Goal: Communication & Community: Ask a question

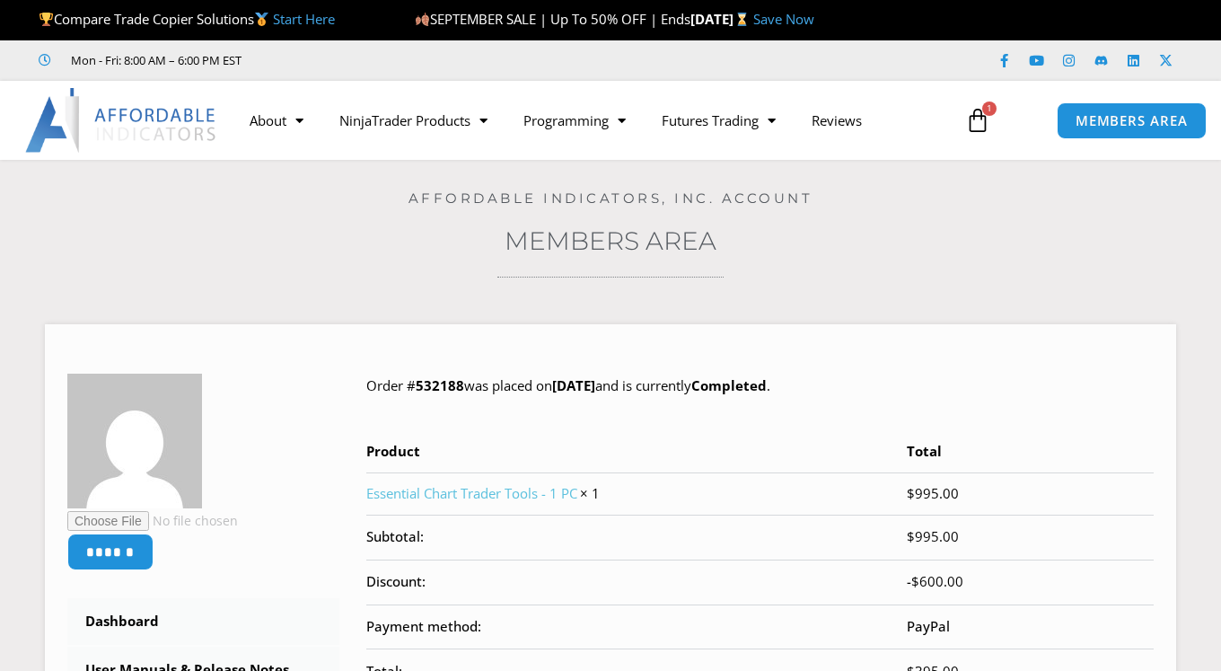
click at [360, 290] on div "Home / Members Area / Order #532188 Affordable Indicators, Inc. Account Members…" at bounding box center [610, 615] width 1131 height 911
click at [1169, 629] on icon "Open Intercom Messenger" at bounding box center [1180, 629] width 30 height 30
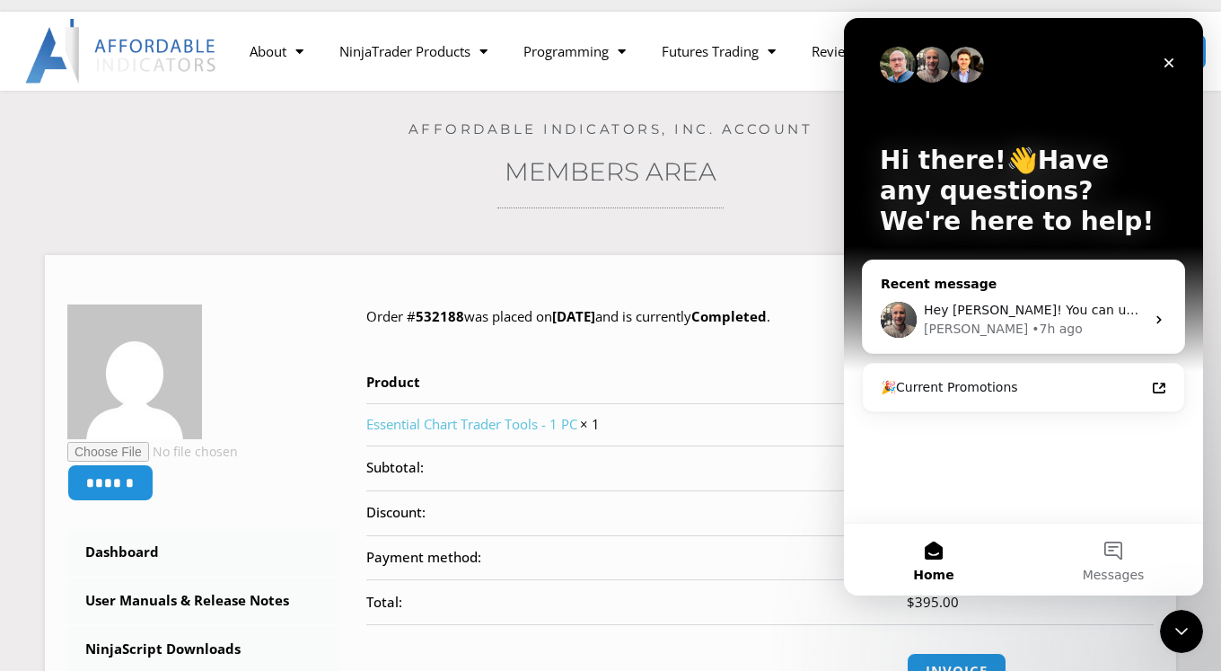
scroll to position [73, 0]
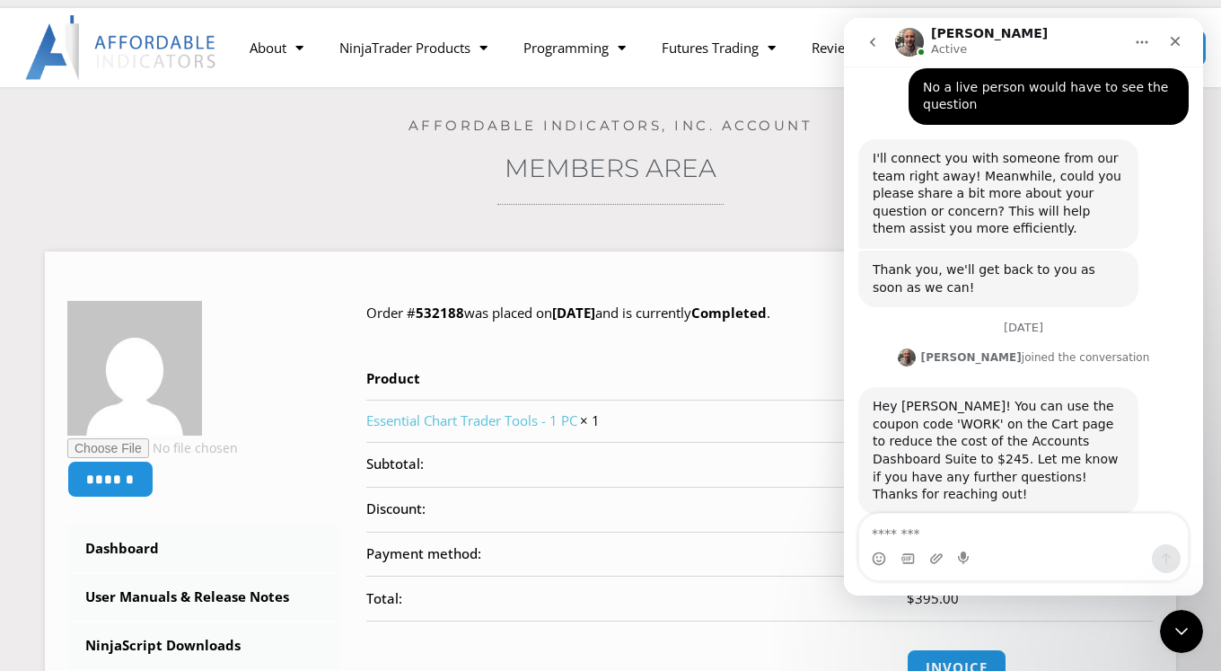
scroll to position [832, 0]
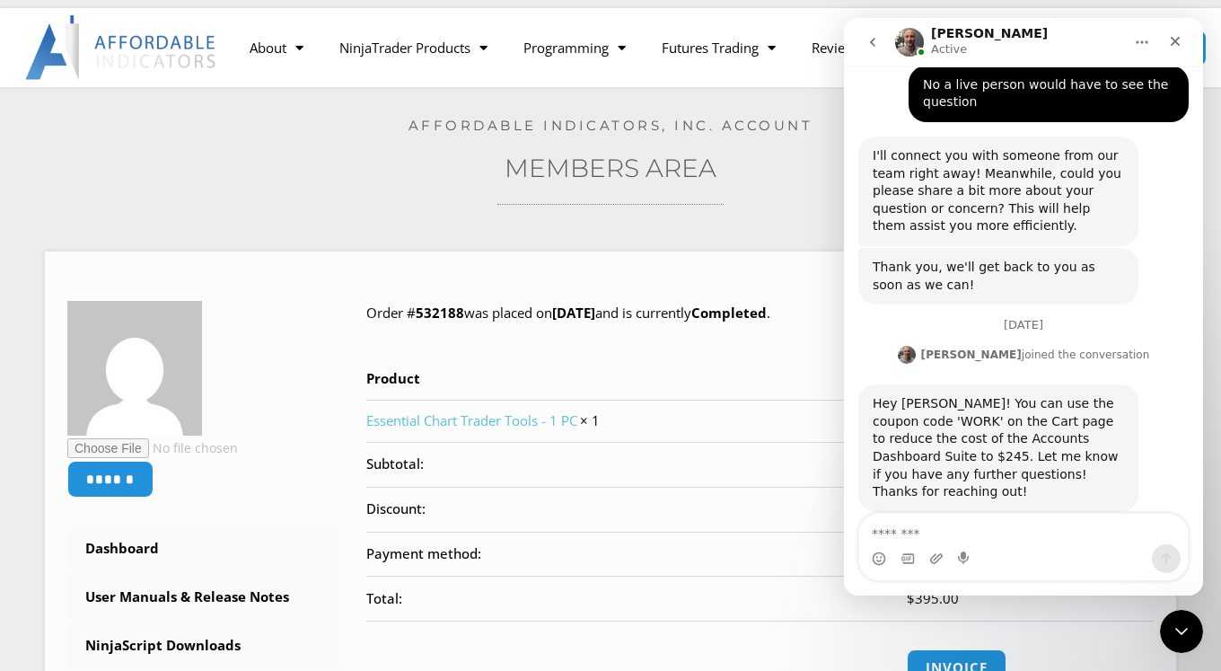
click at [884, 534] on textarea "Message…" at bounding box center [1023, 529] width 329 height 31
type textarea "**********"
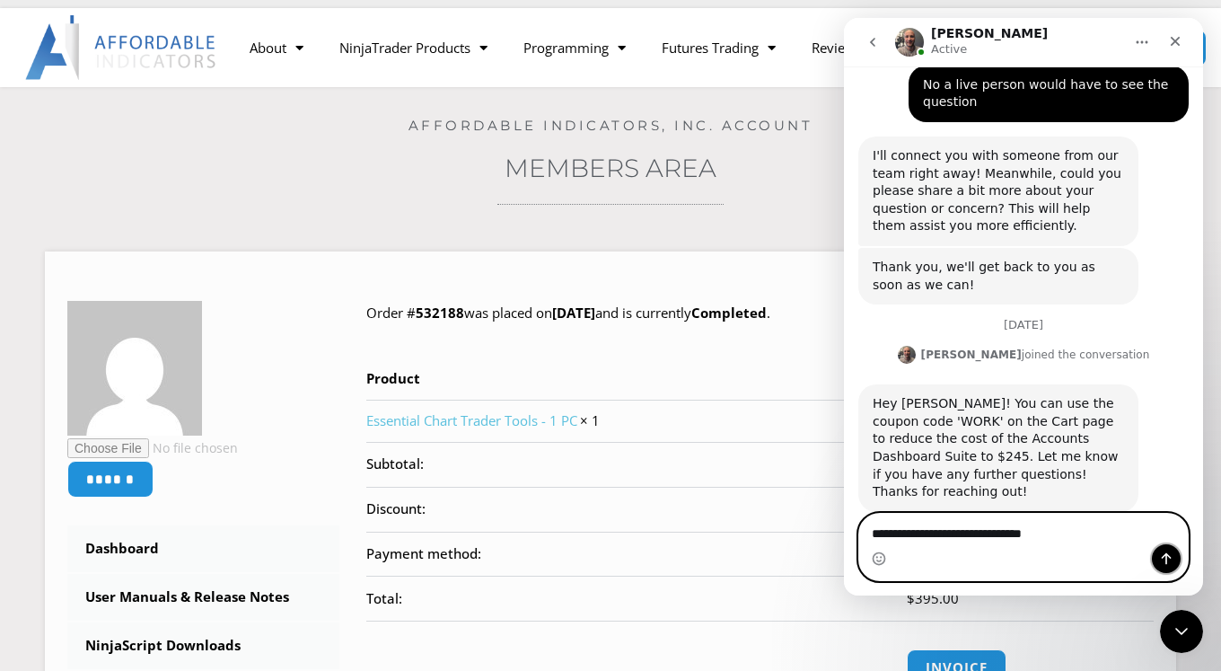
click at [1170, 558] on icon "Send a message…" at bounding box center [1166, 558] width 14 height 14
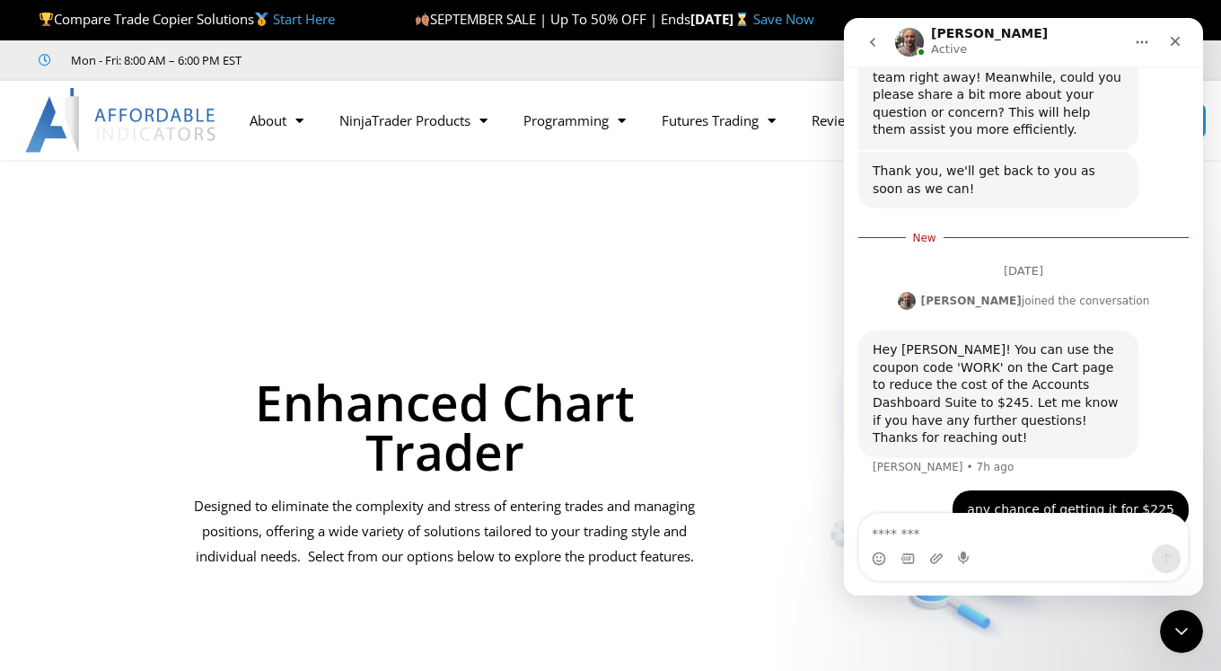
click at [629, 260] on div "Enhanced Chart Trader Designed to eliminate the complexity and stress of enteri…" at bounding box center [444, 434] width 533 height 422
click at [1185, 628] on icon "Close Intercom Messenger" at bounding box center [1179, 629] width 22 height 22
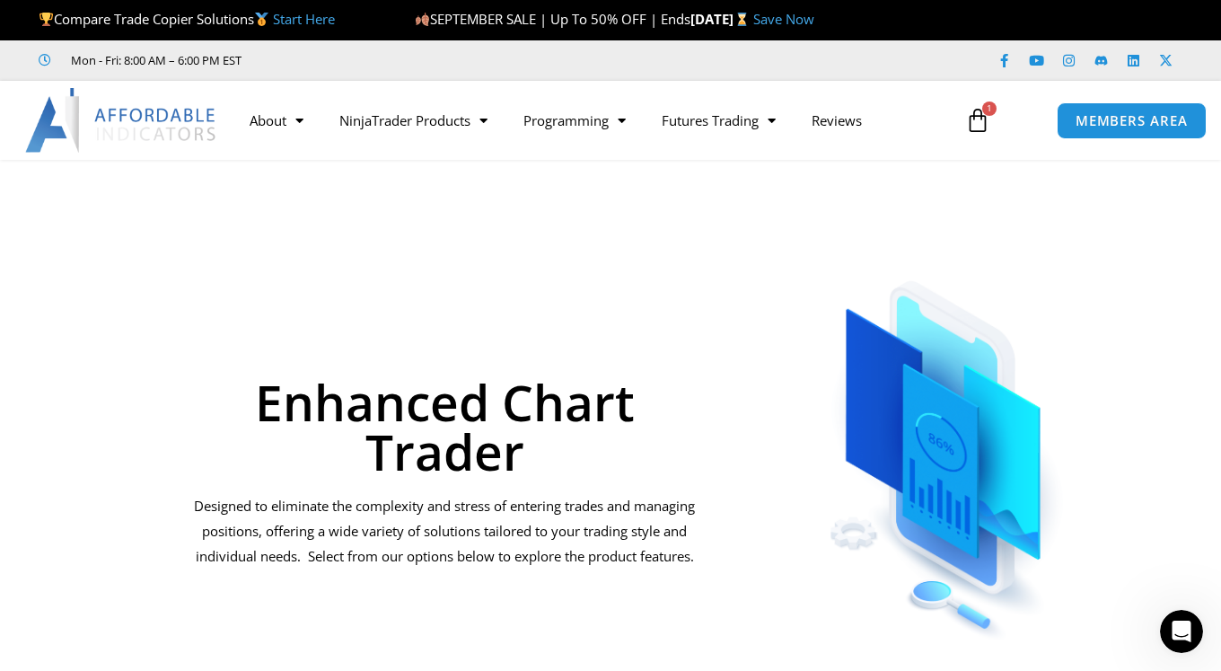
scroll to position [885, 0]
click at [1118, 128] on span "MEMBERS AREA" at bounding box center [1130, 120] width 123 height 15
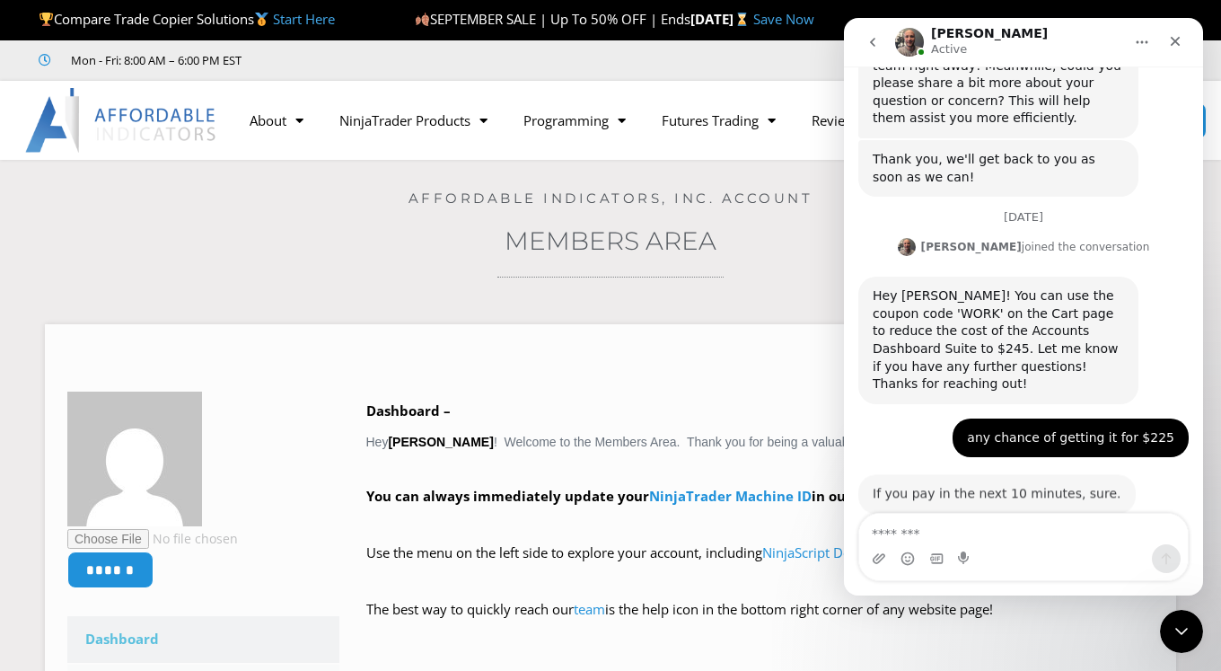
scroll to position [939, 0]
click at [912, 528] on textarea "Message…" at bounding box center [1023, 529] width 329 height 31
type textarea "*******"
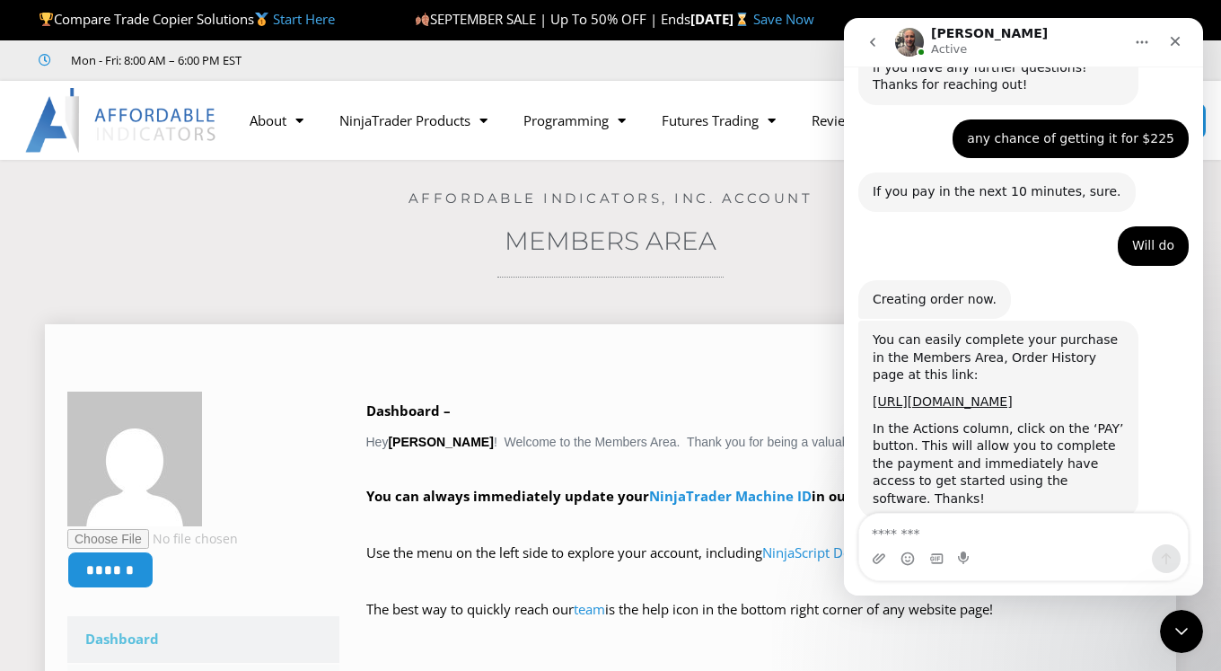
scroll to position [1245, 0]
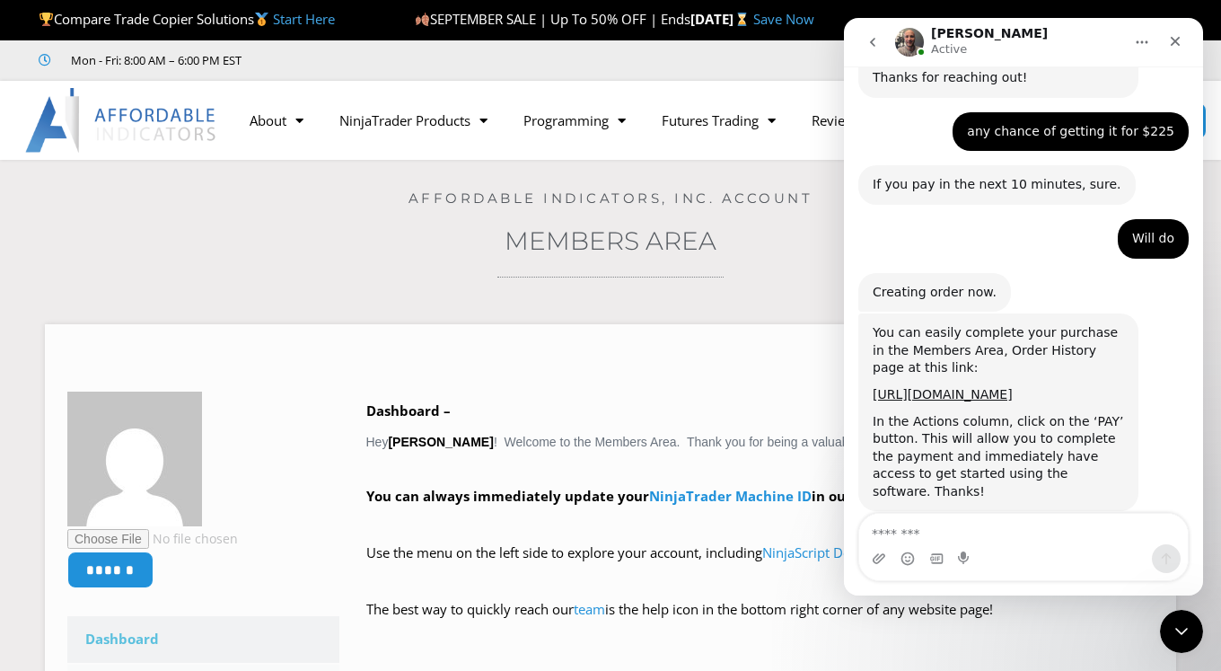
click at [909, 386] on div "[URL][DOMAIN_NAME]" at bounding box center [998, 395] width 251 height 18
click at [925, 387] on link "[URL][DOMAIN_NAME]" at bounding box center [943, 394] width 140 height 14
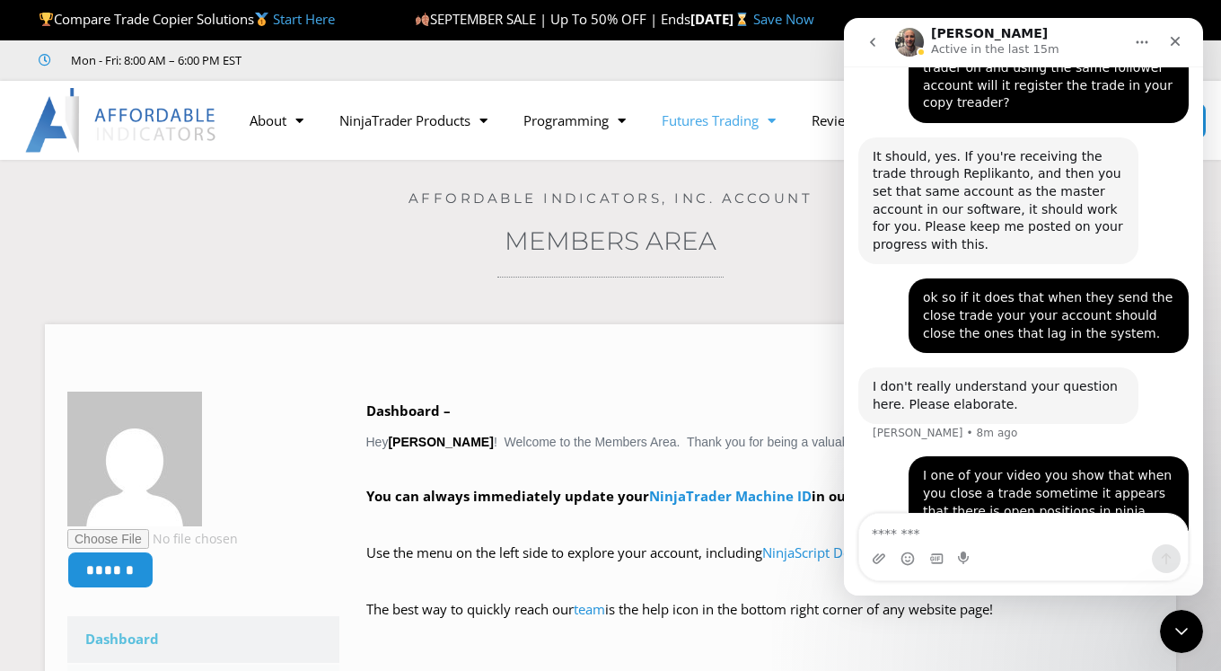
scroll to position [1988, 0]
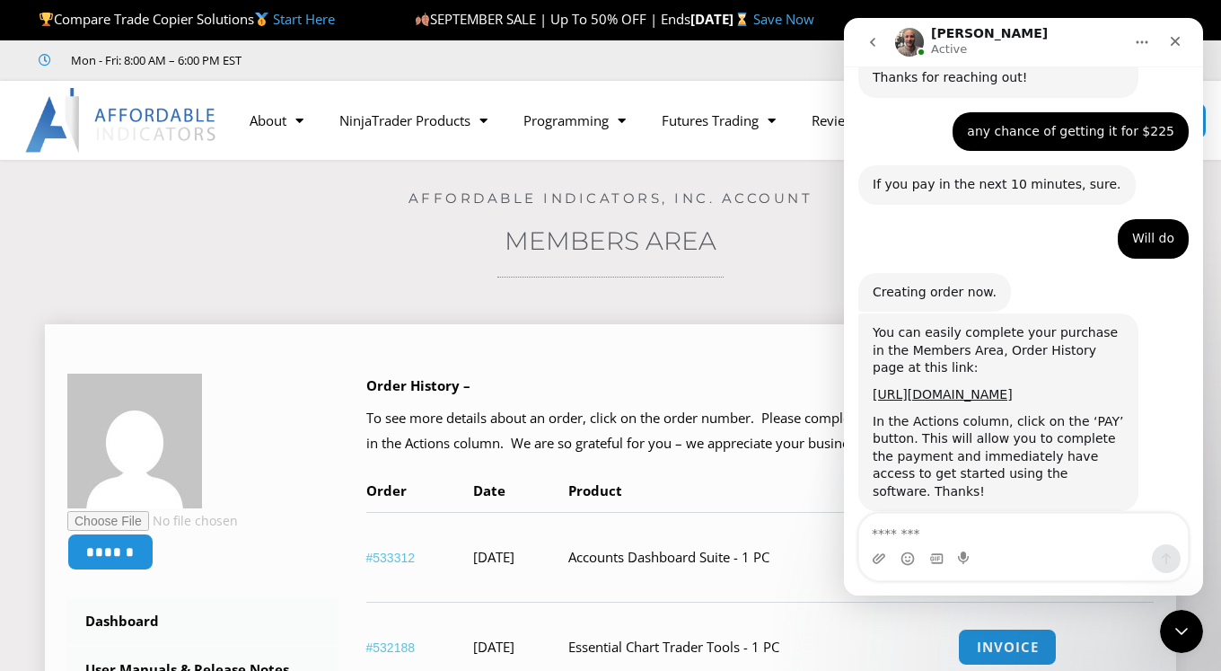
scroll to position [1245, 0]
click at [393, 559] on link "#533312" at bounding box center [390, 557] width 49 height 14
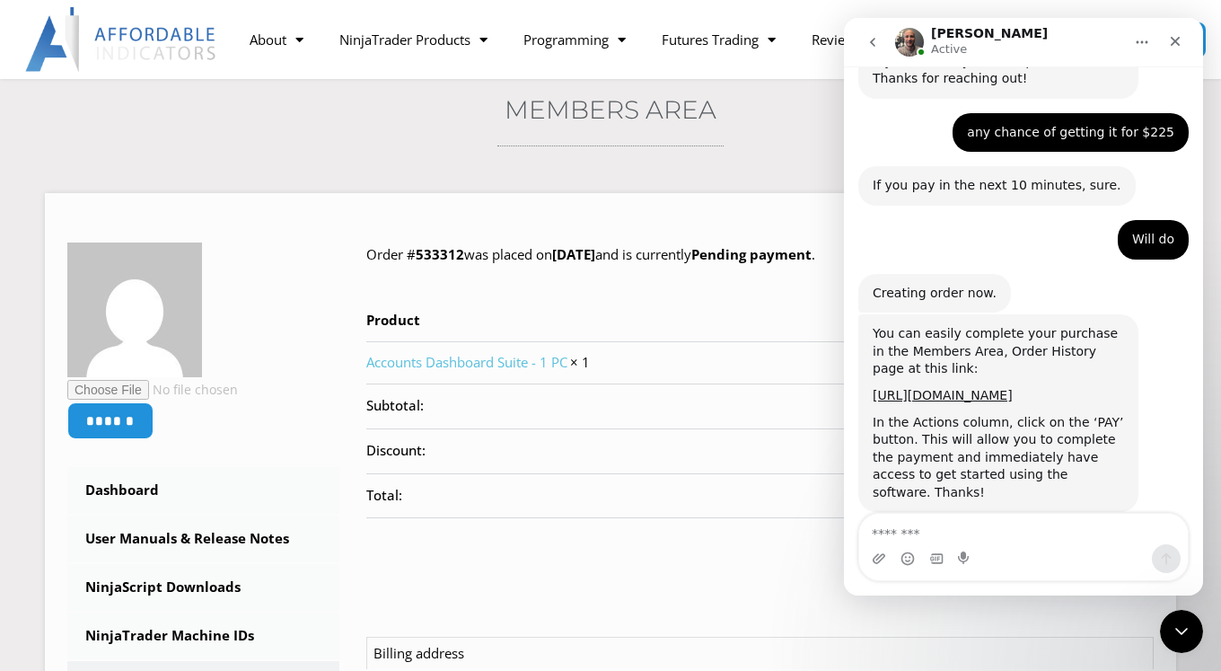
scroll to position [1245, 0]
click at [1175, 617] on div "Close Intercom Messenger" at bounding box center [1178, 628] width 43 height 43
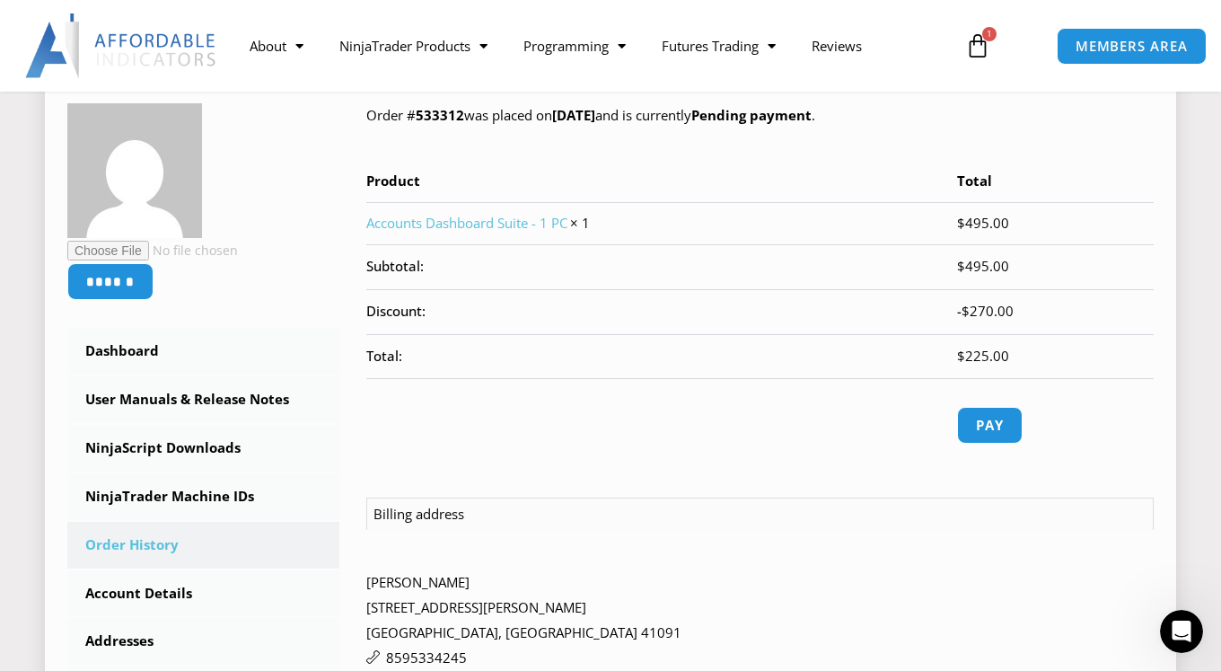
scroll to position [278, 0]
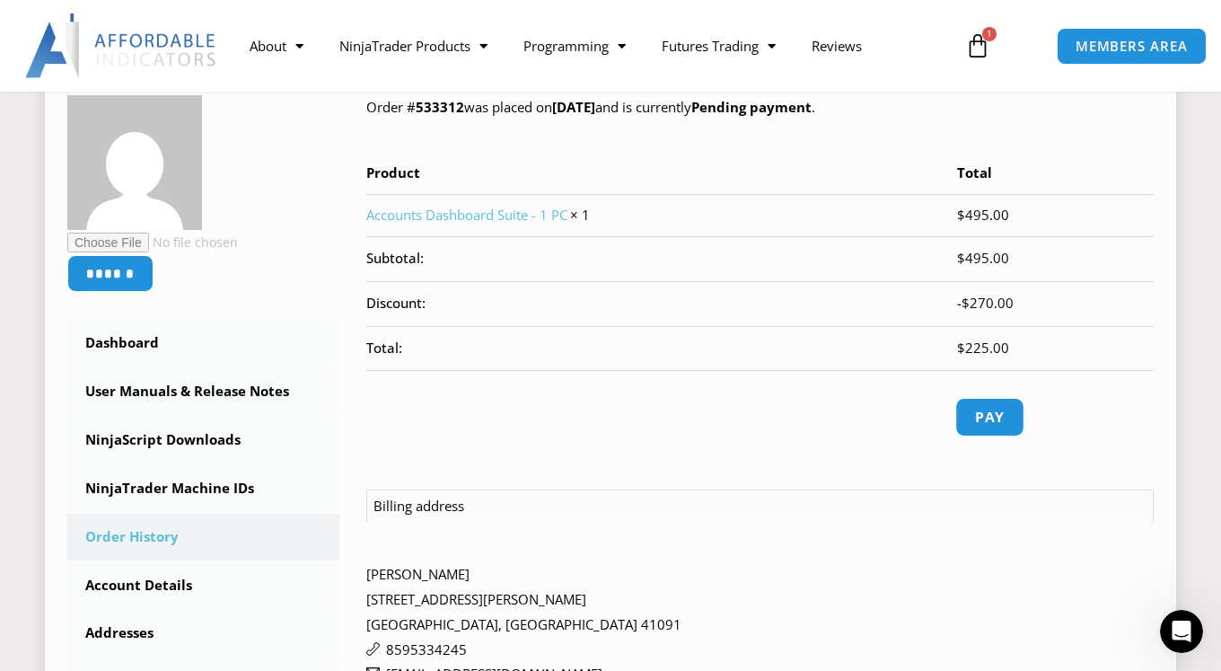
click at [999, 415] on link "Pay" at bounding box center [989, 417] width 68 height 39
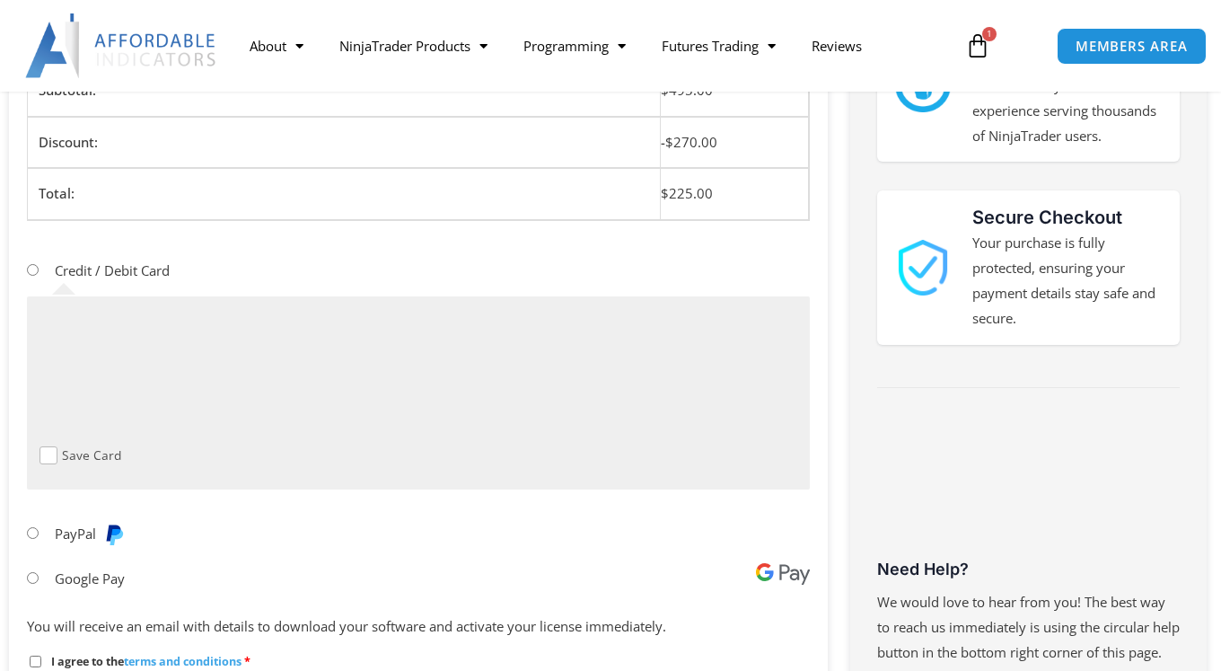
click at [28, 538] on li "PayPal" at bounding box center [418, 533] width 783 height 45
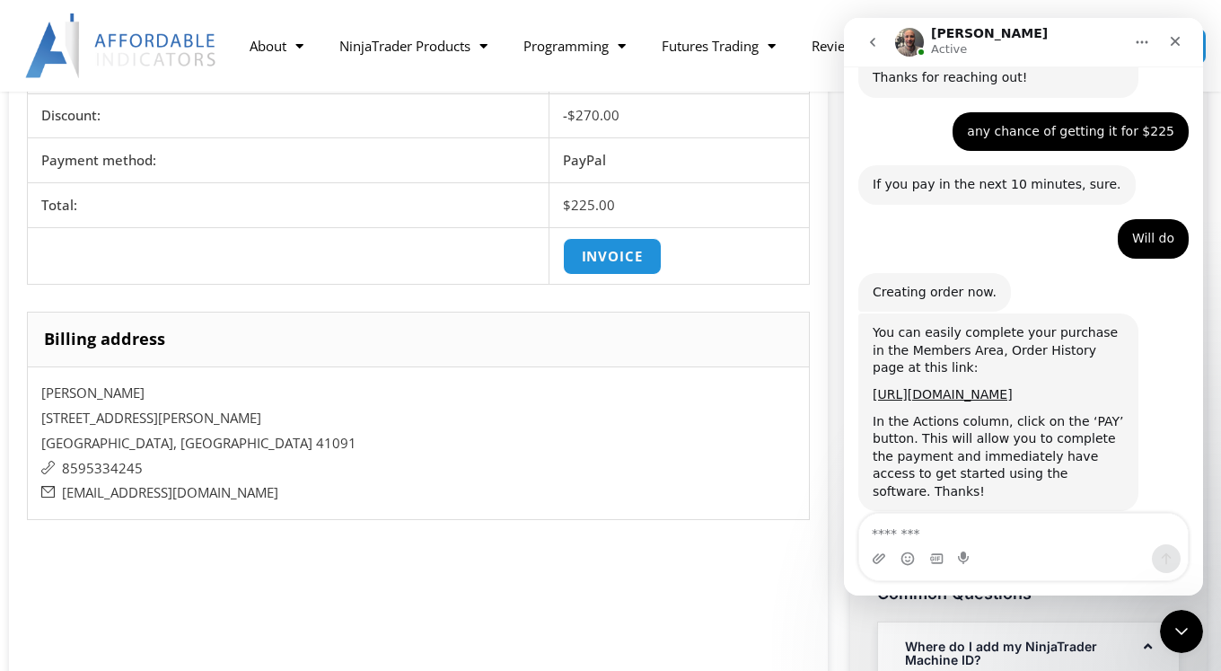
scroll to position [393, 0]
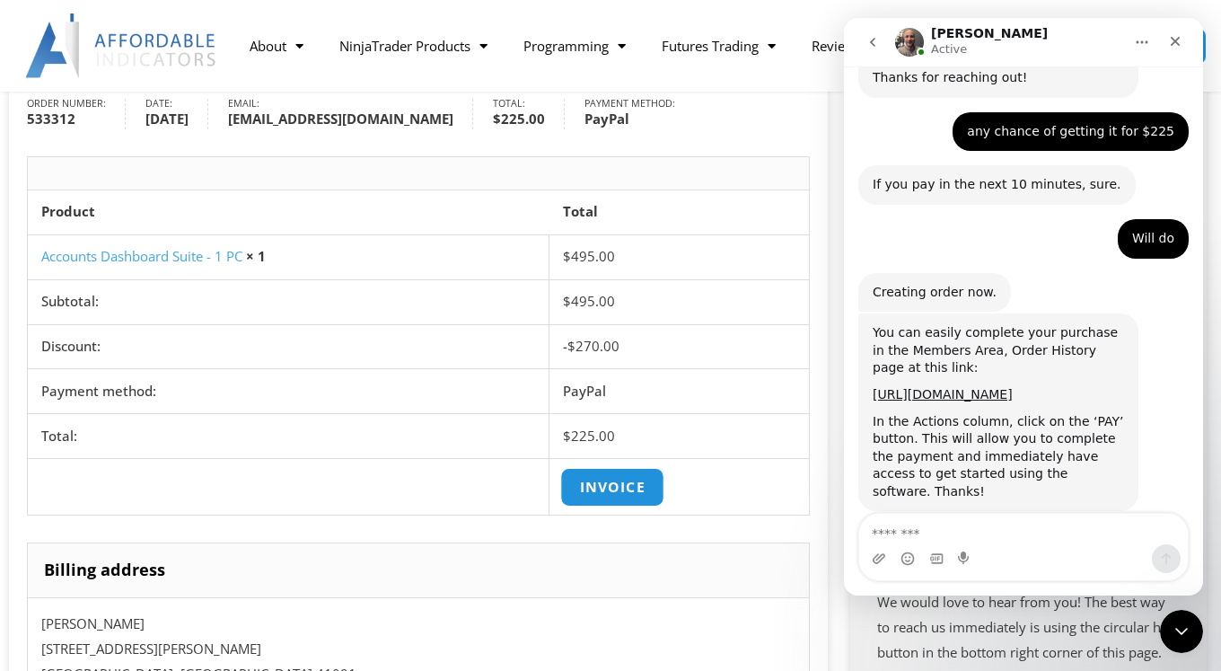
click at [624, 483] on link "Invoice" at bounding box center [612, 487] width 104 height 39
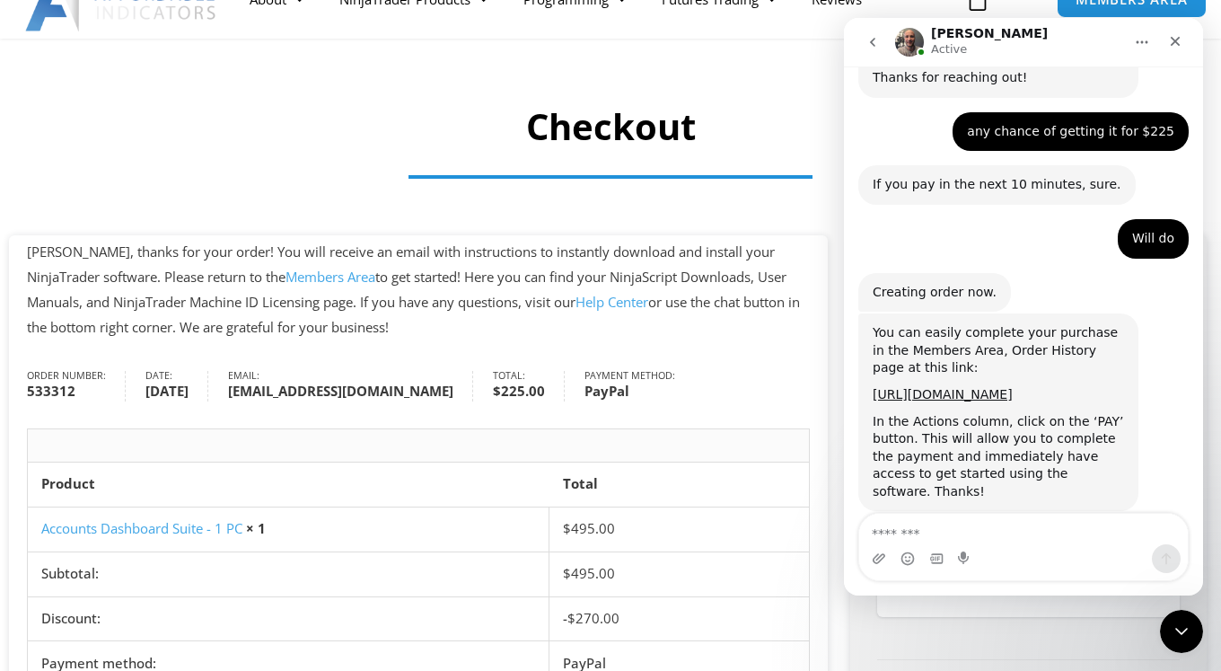
scroll to position [0, 0]
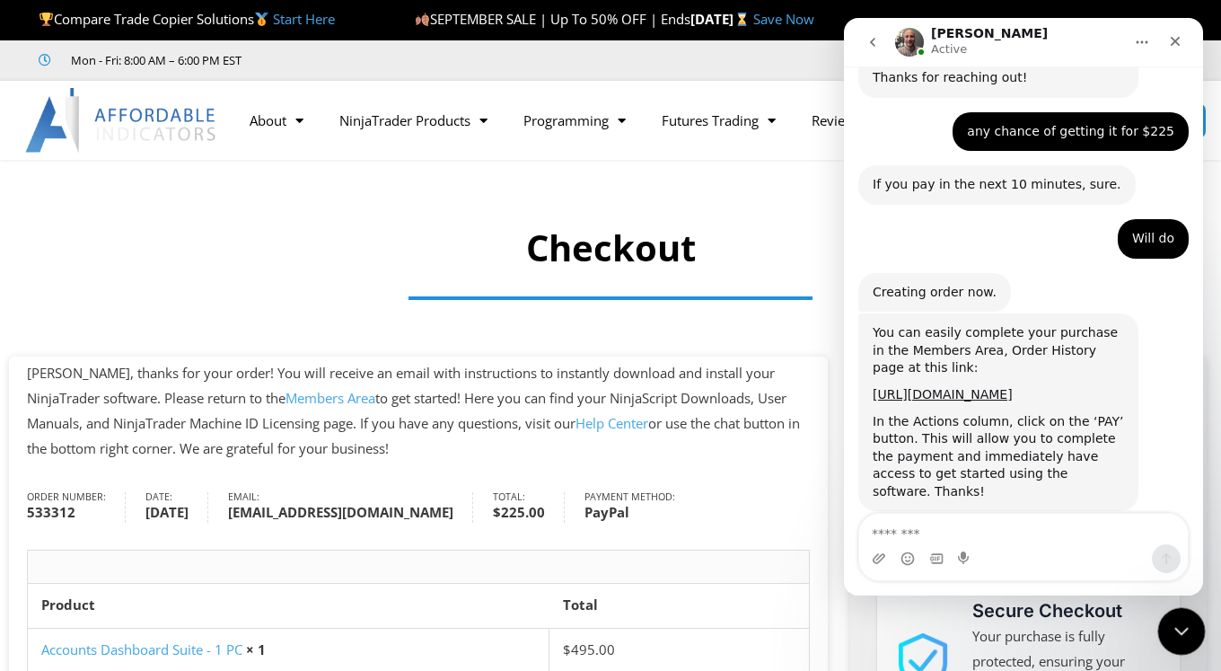
click at [1176, 621] on icon "Close Intercom Messenger" at bounding box center [1179, 629] width 22 height 22
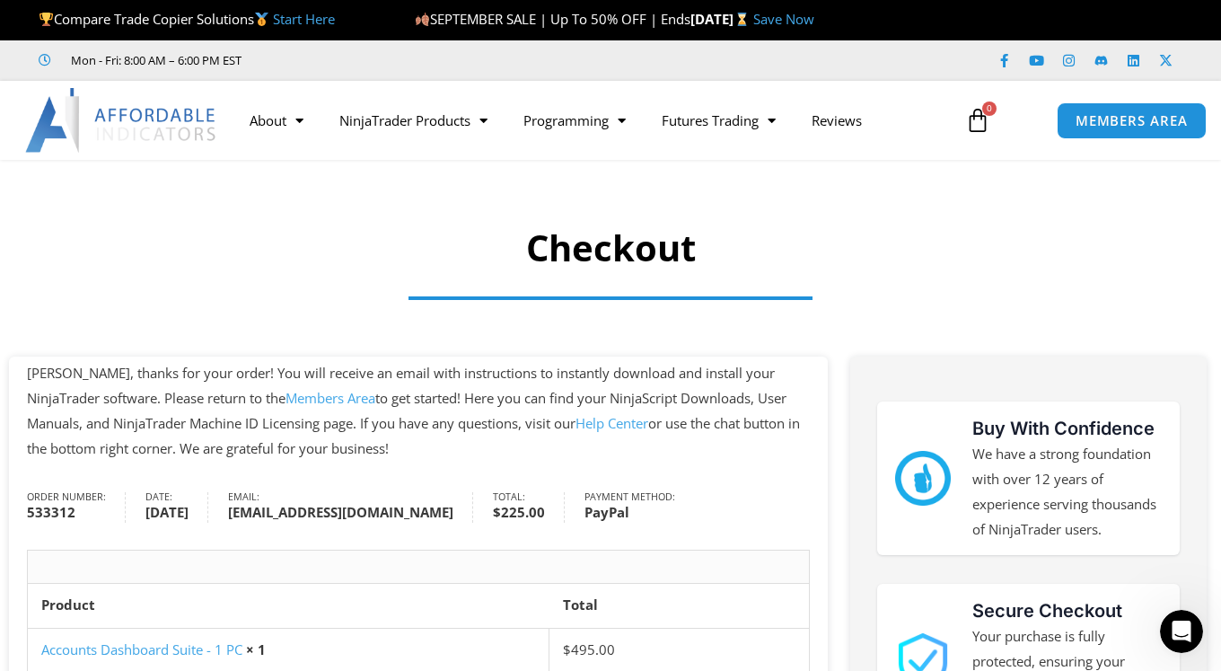
scroll to position [1245, 0]
click at [1110, 125] on span "MEMBERS AREA" at bounding box center [1130, 120] width 123 height 15
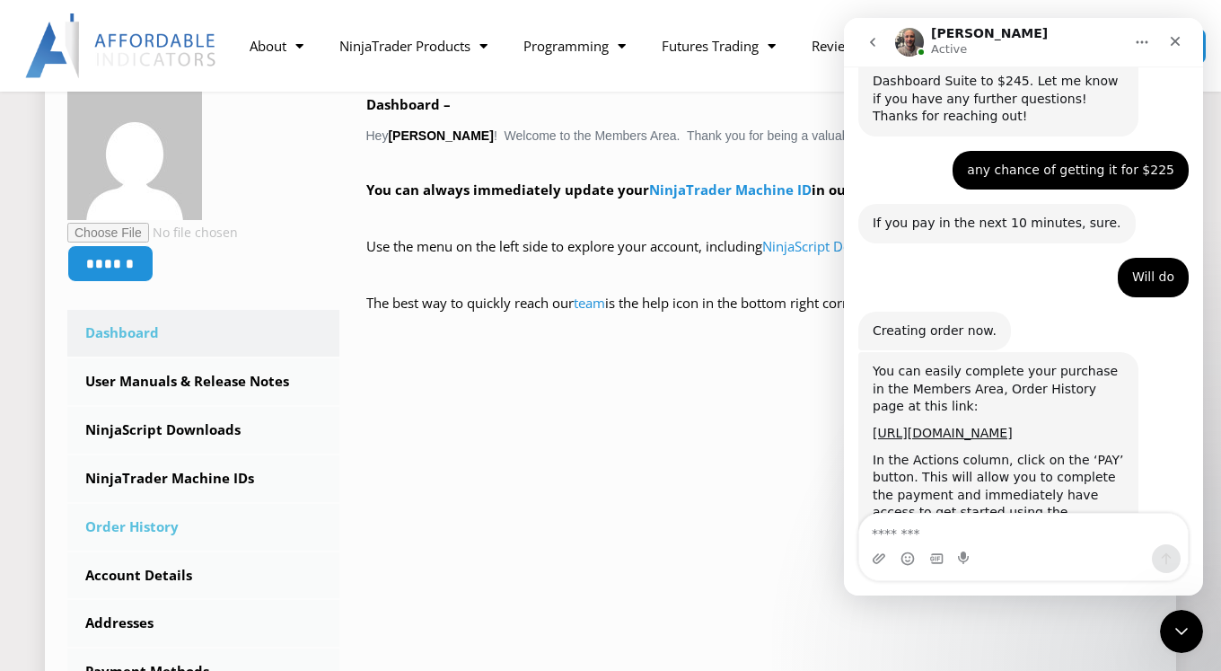
scroll to position [1245, 0]
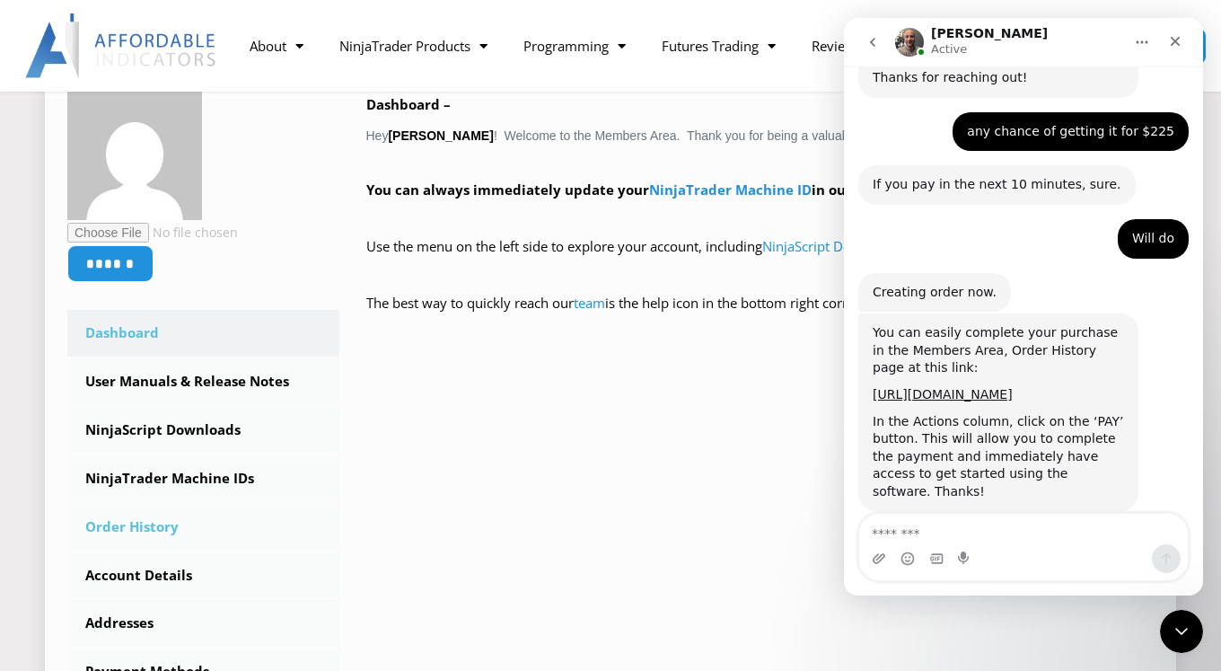
click at [139, 532] on link "Order History" at bounding box center [203, 527] width 272 height 47
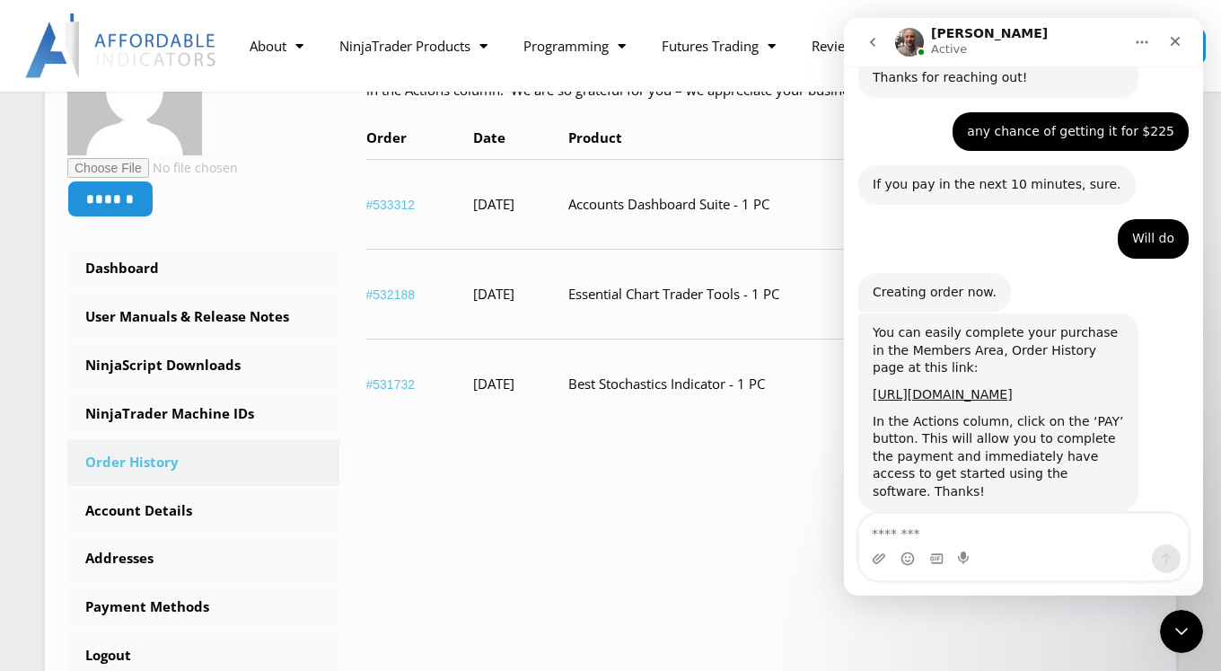
scroll to position [355, 0]
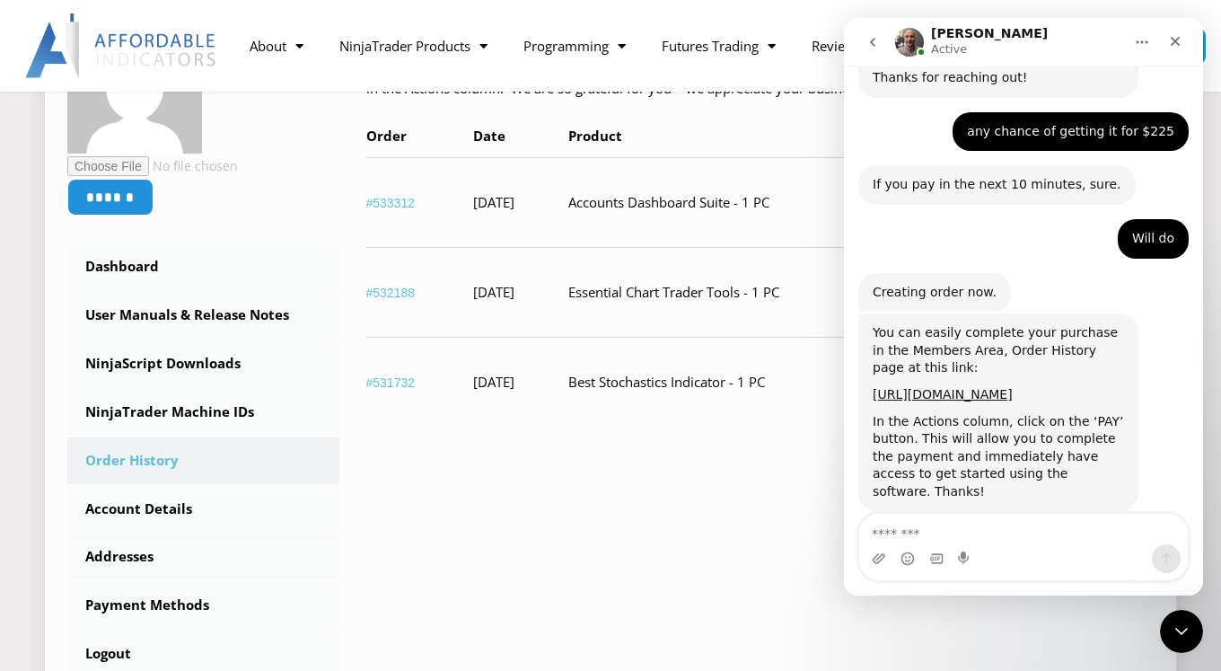
click at [568, 238] on td "September 26, 2025" at bounding box center [520, 202] width 95 height 90
click at [169, 606] on link "Payment Methods" at bounding box center [203, 605] width 272 height 47
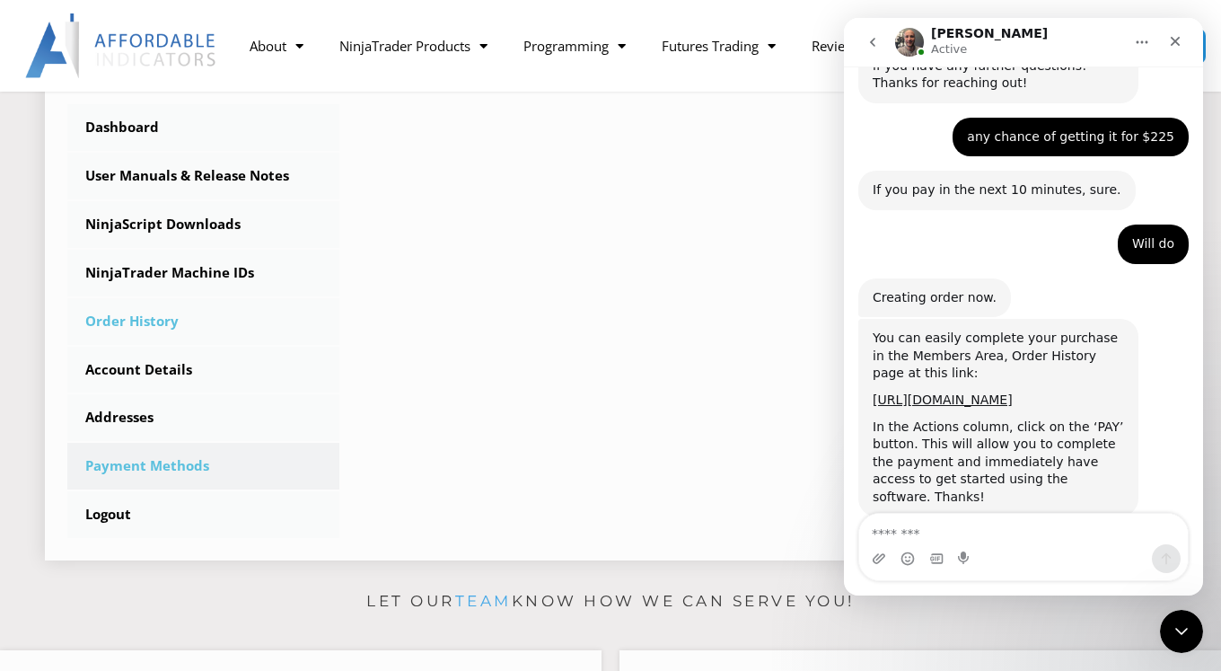
scroll to position [1245, 0]
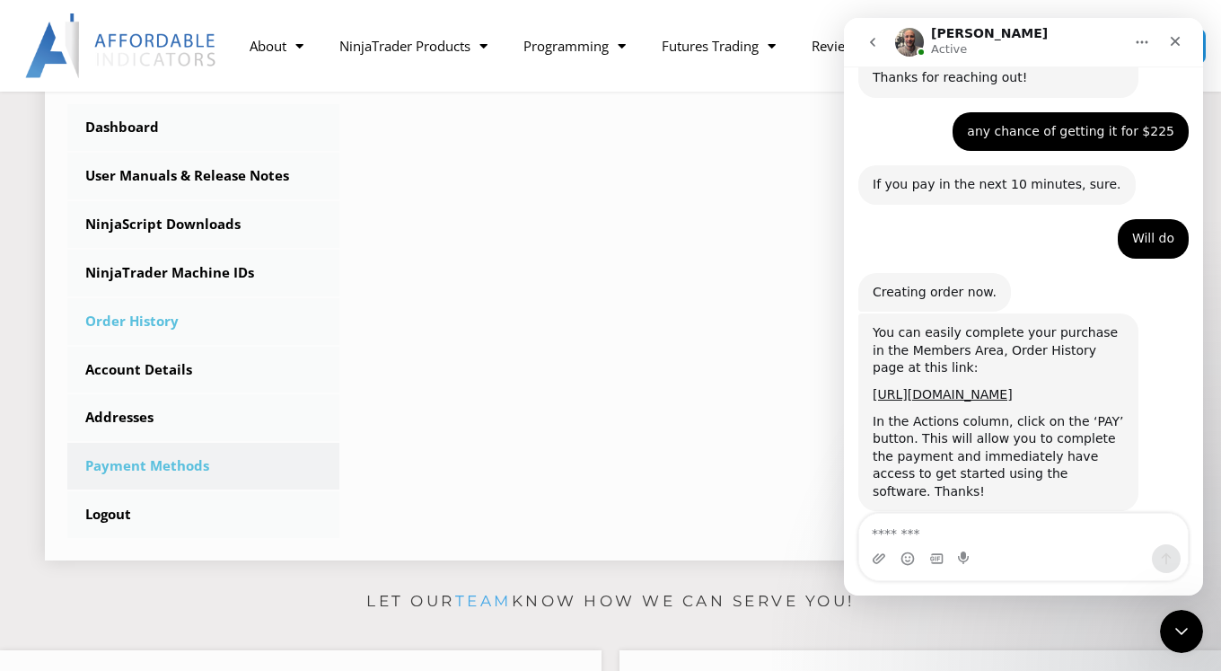
click at [145, 325] on link "Order History" at bounding box center [203, 321] width 272 height 47
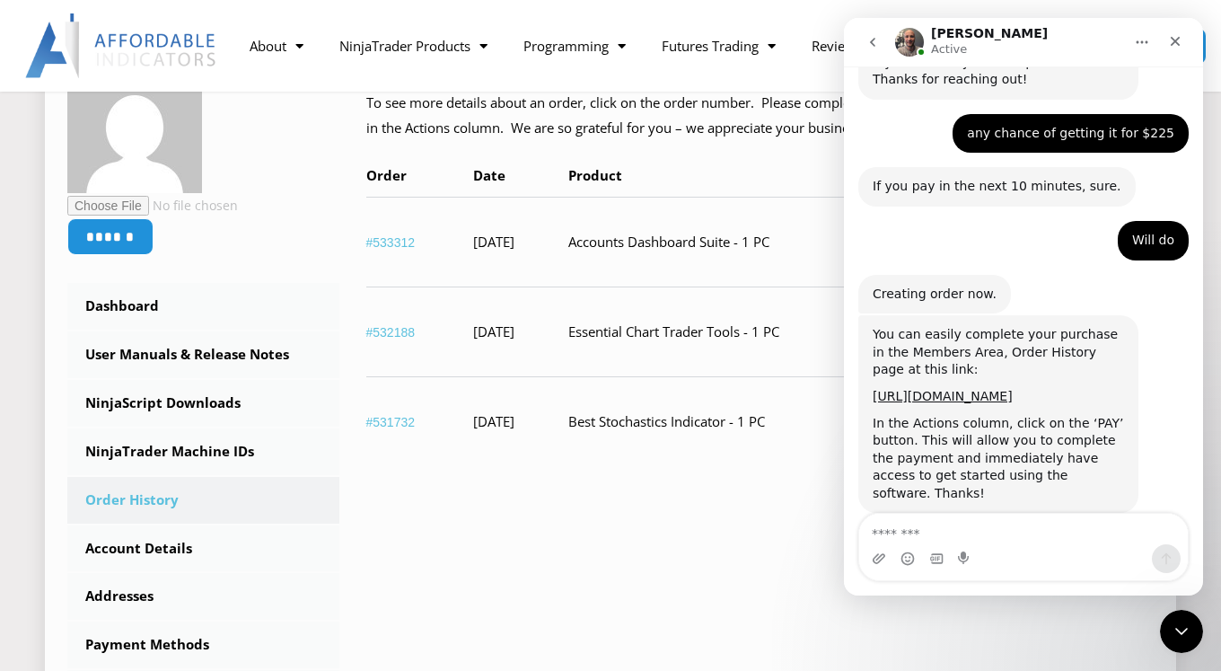
scroll to position [1245, 0]
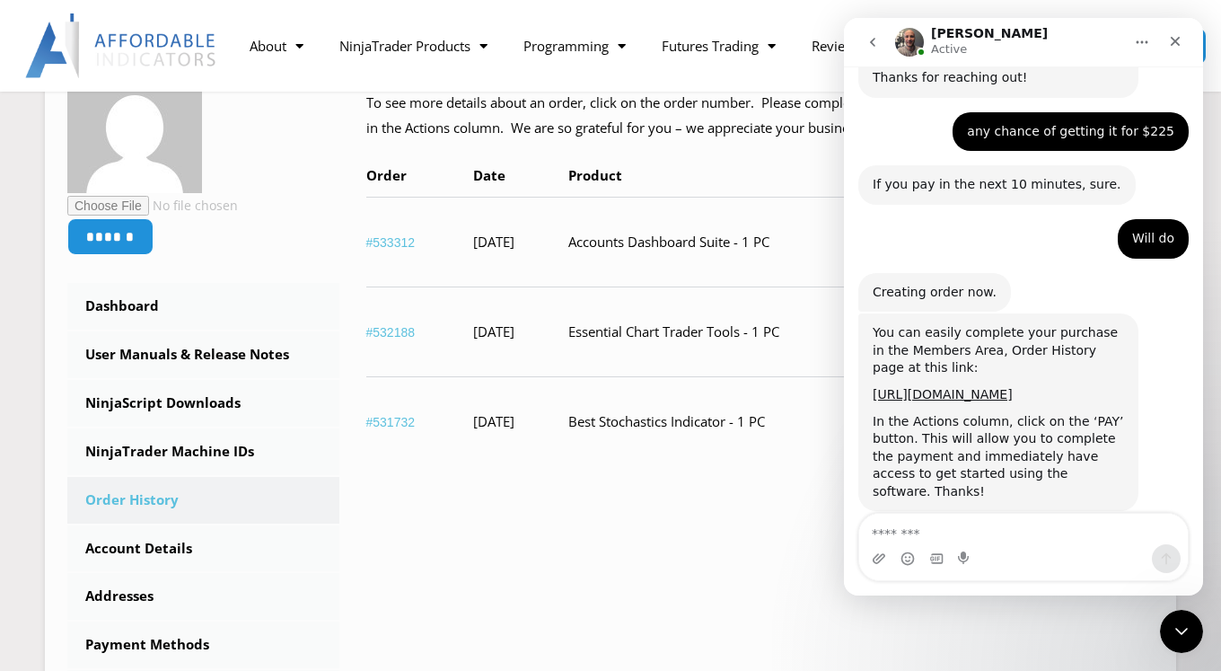
click at [888, 533] on textarea "Message…" at bounding box center [1023, 529] width 329 height 31
type textarea "*"
type textarea "**********"
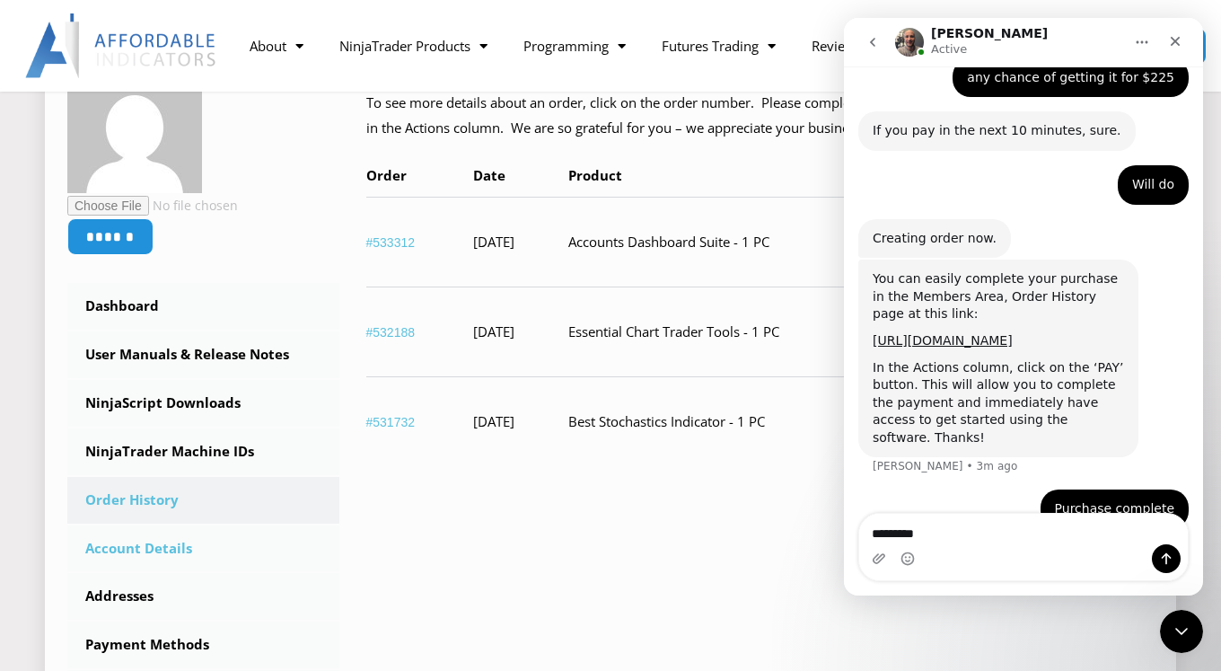
type textarea "*********"
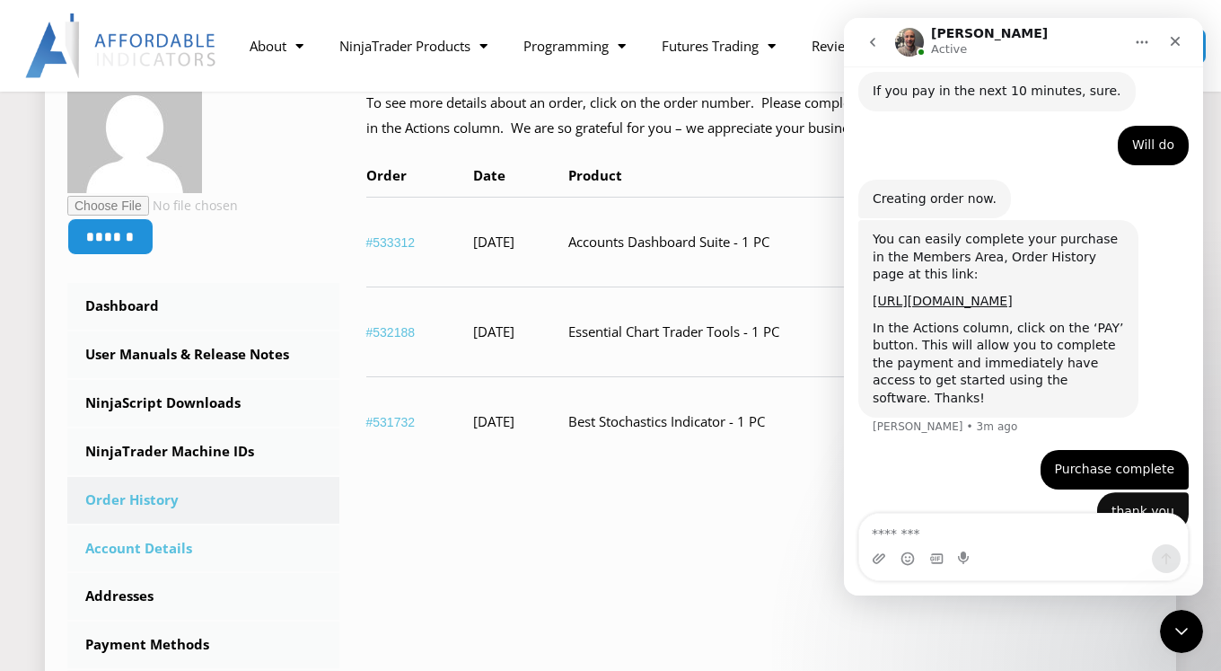
scroll to position [1340, 0]
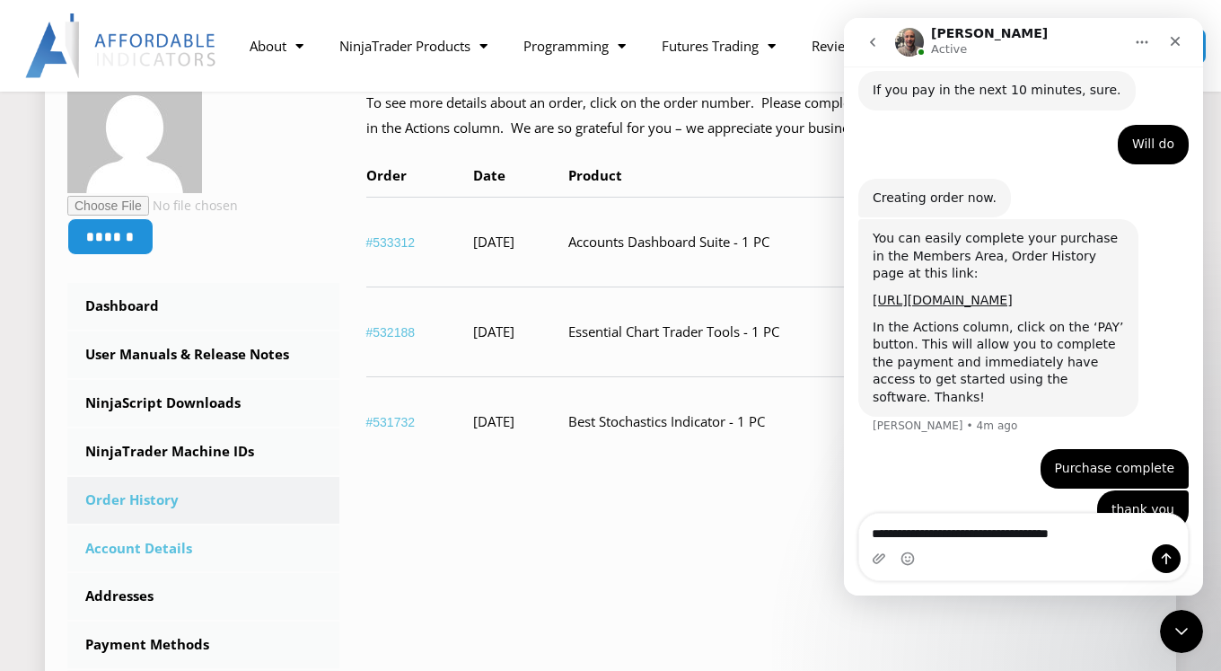
type textarea "**********"
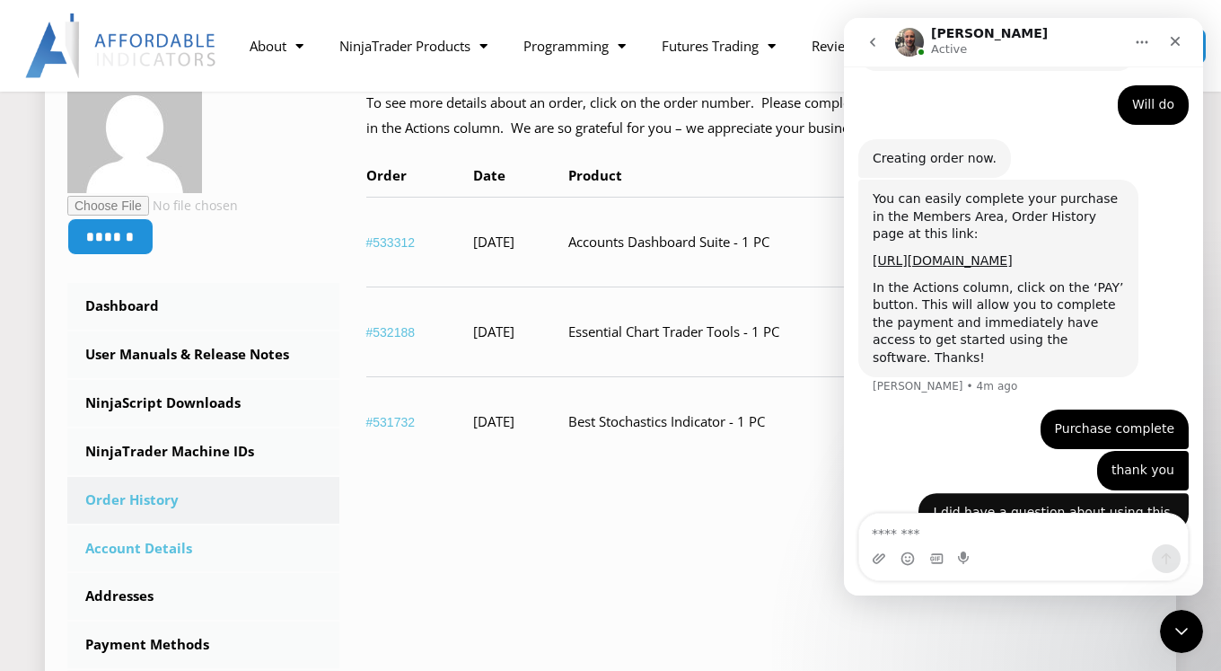
scroll to position [1381, 0]
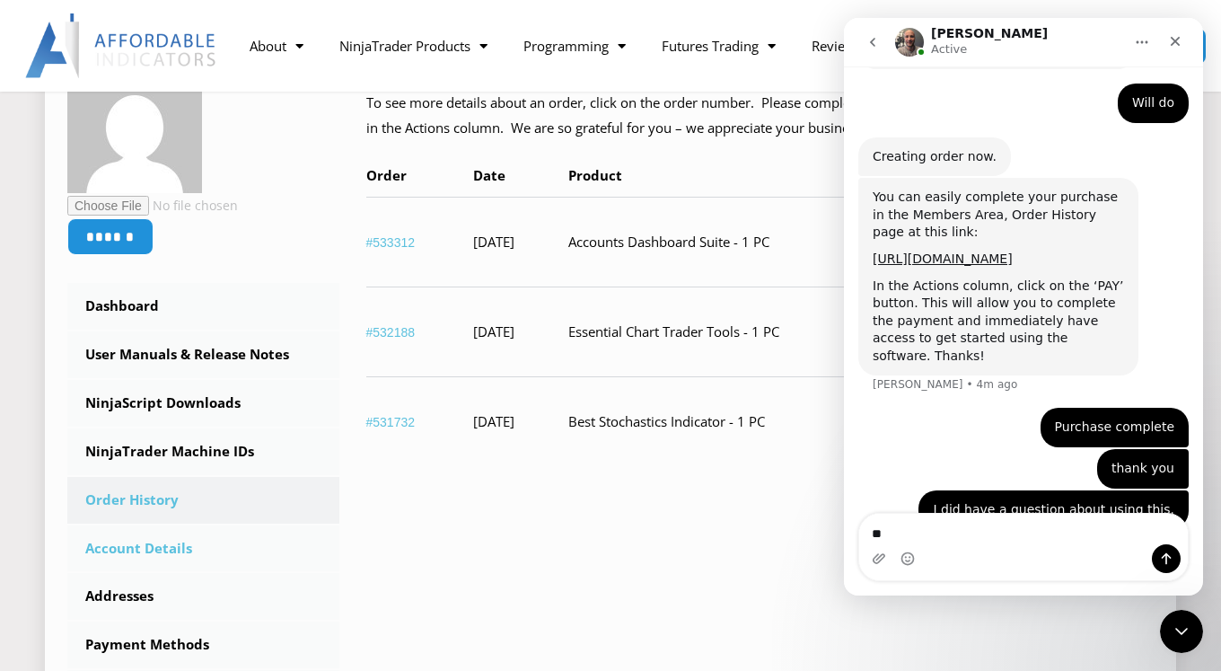
type textarea "*"
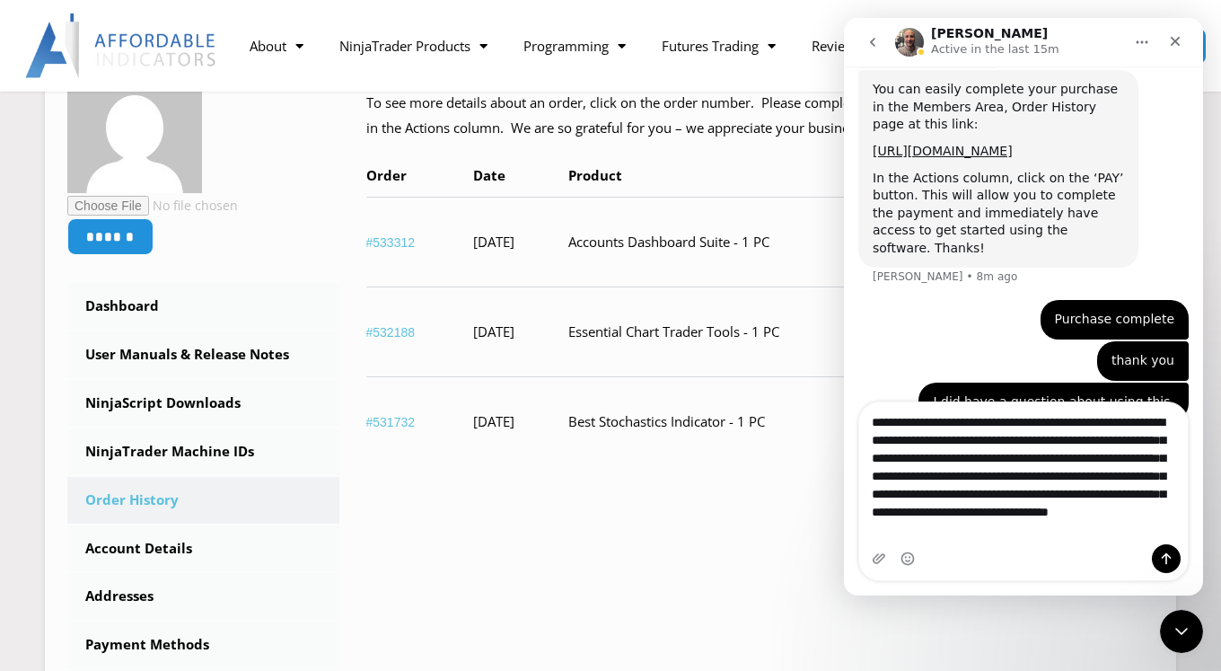
scroll to position [1492, 0]
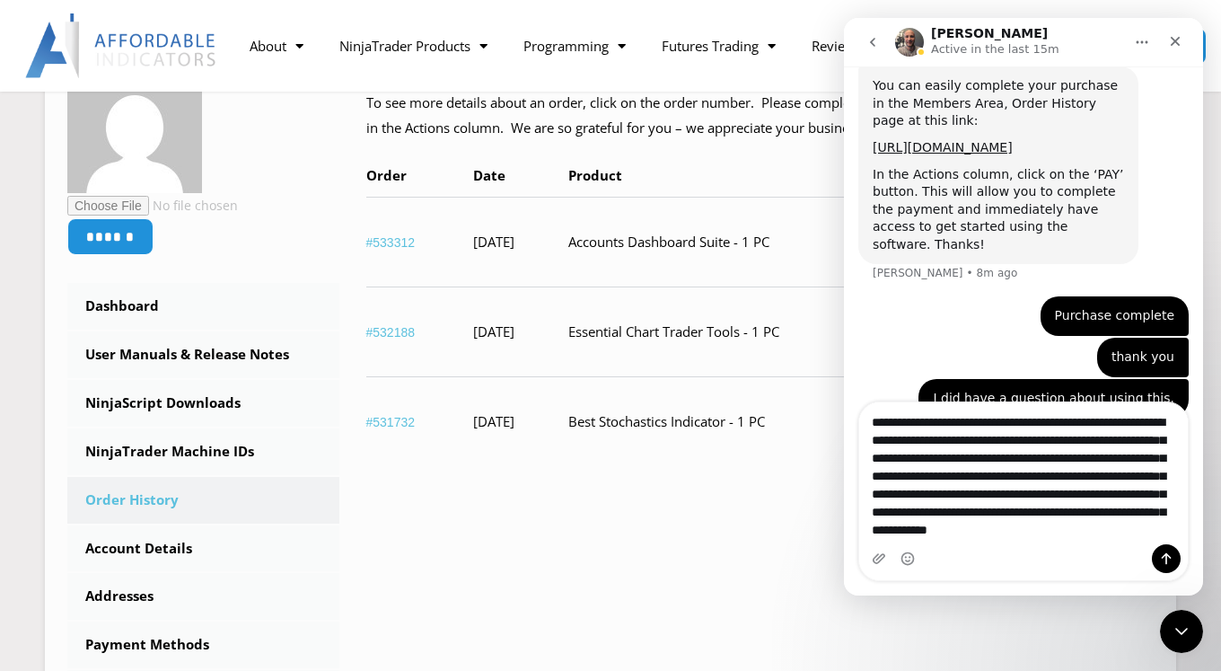
type textarea "**********"
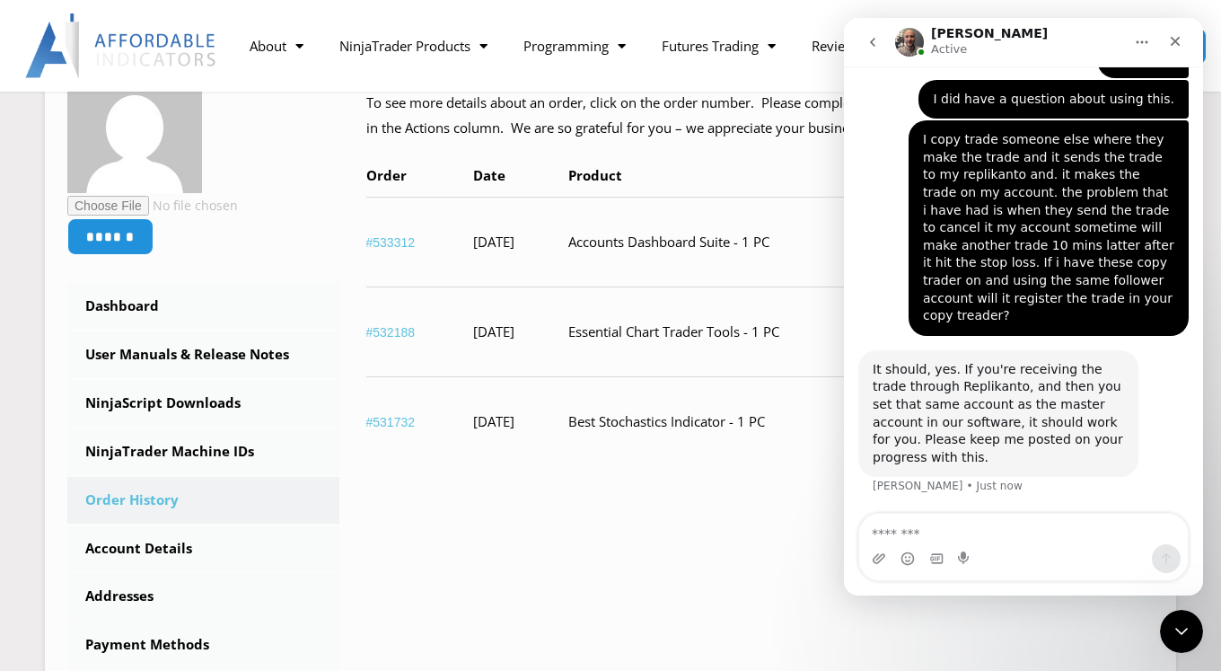
scroll to position [1704, 0]
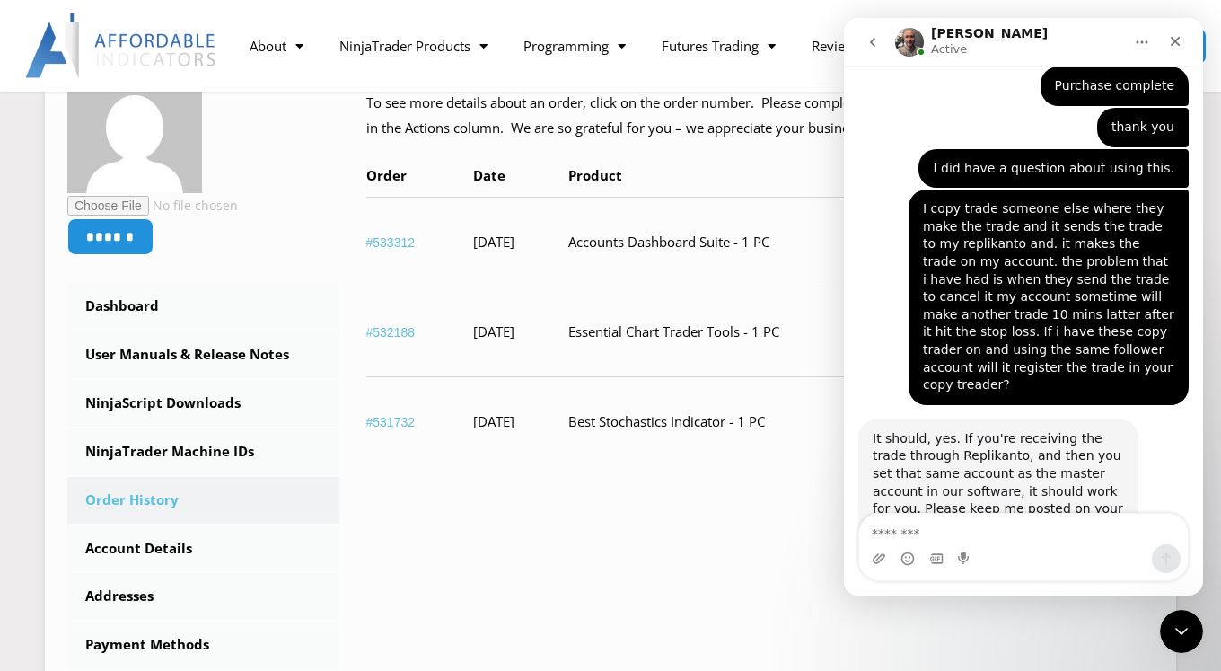
click at [918, 528] on textarea "Message…" at bounding box center [1023, 529] width 329 height 31
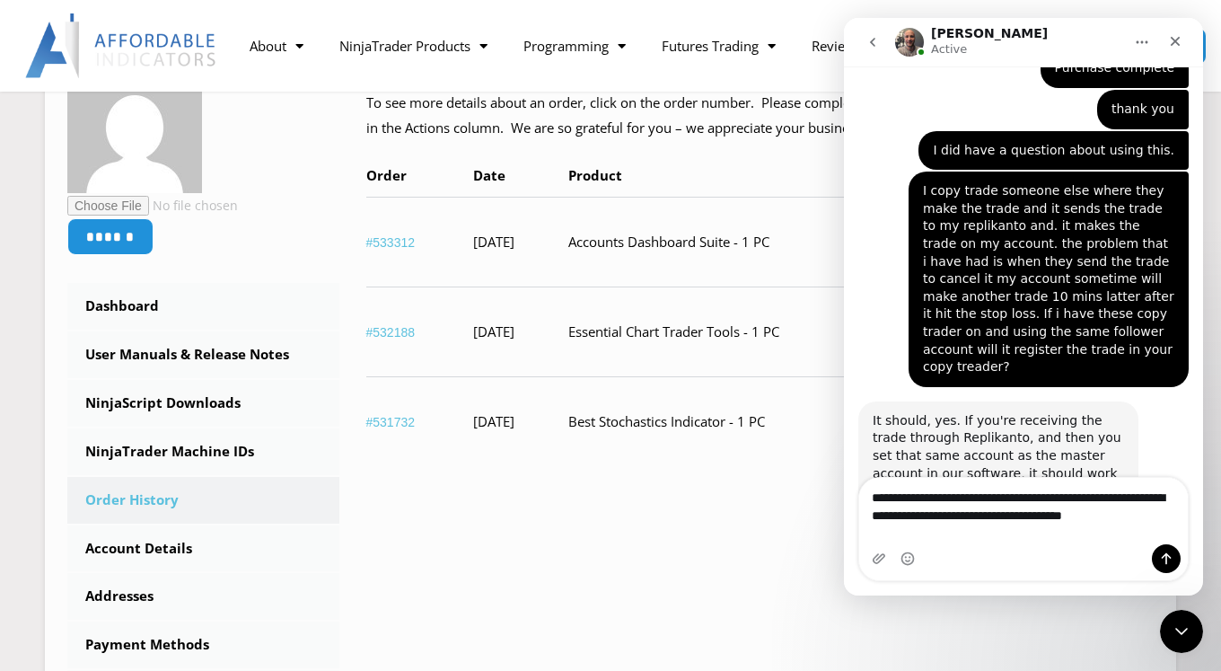
scroll to position [1740, 0]
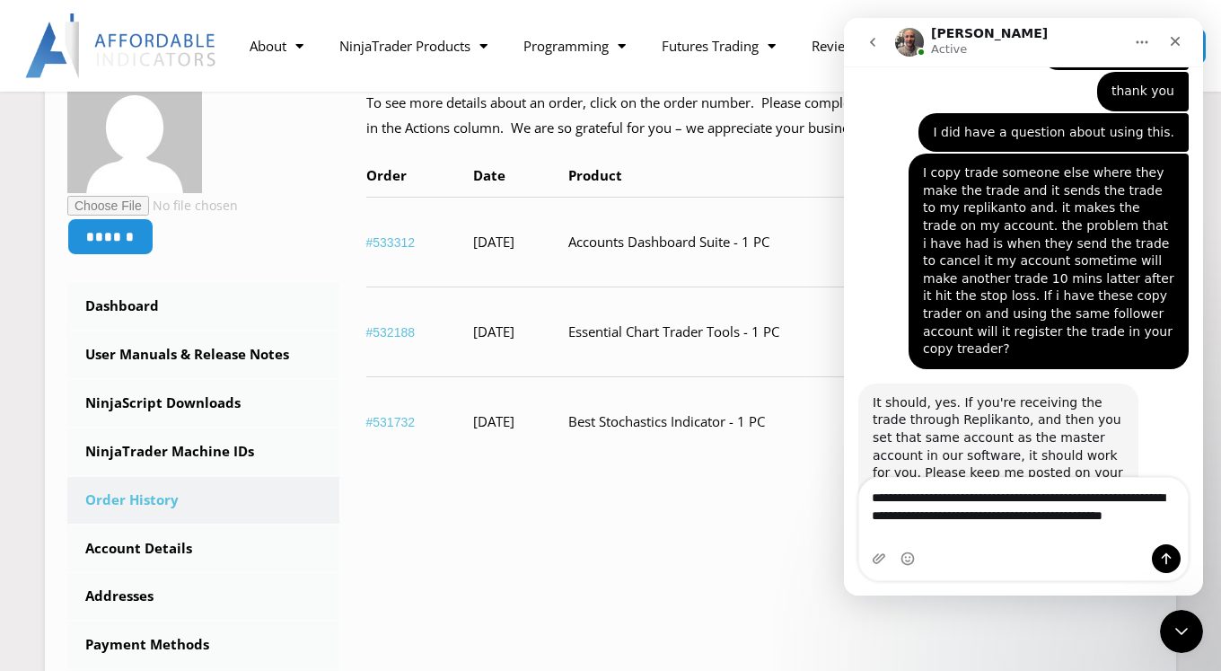
type textarea "**********"
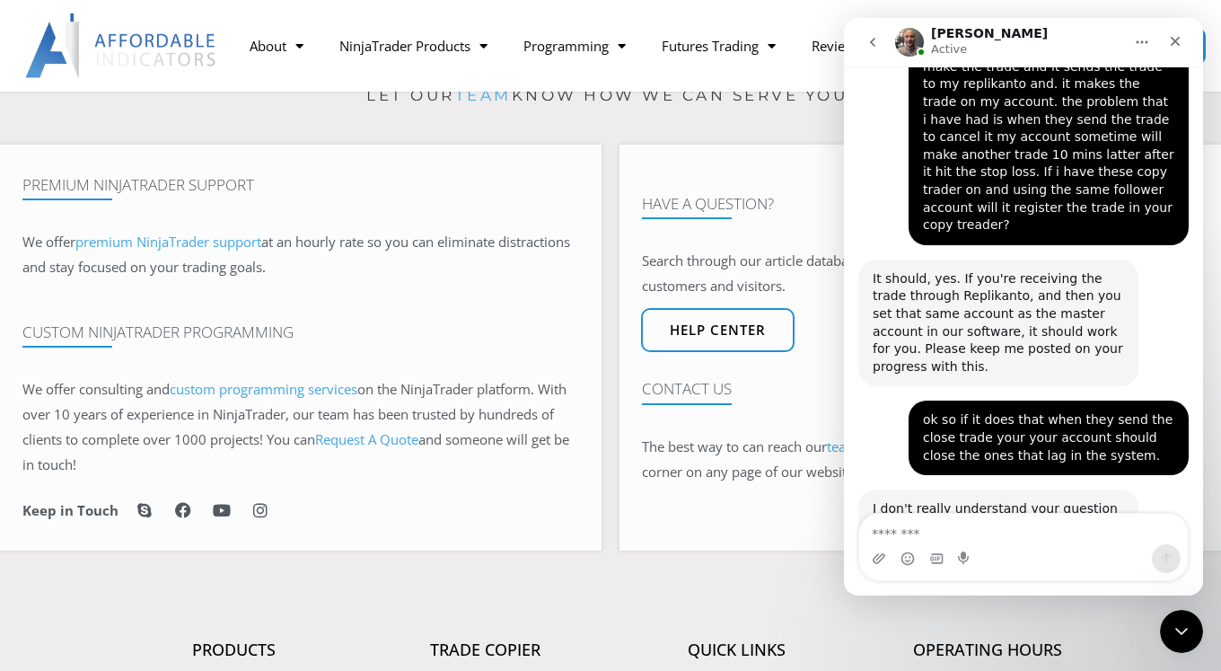
scroll to position [1004, 0]
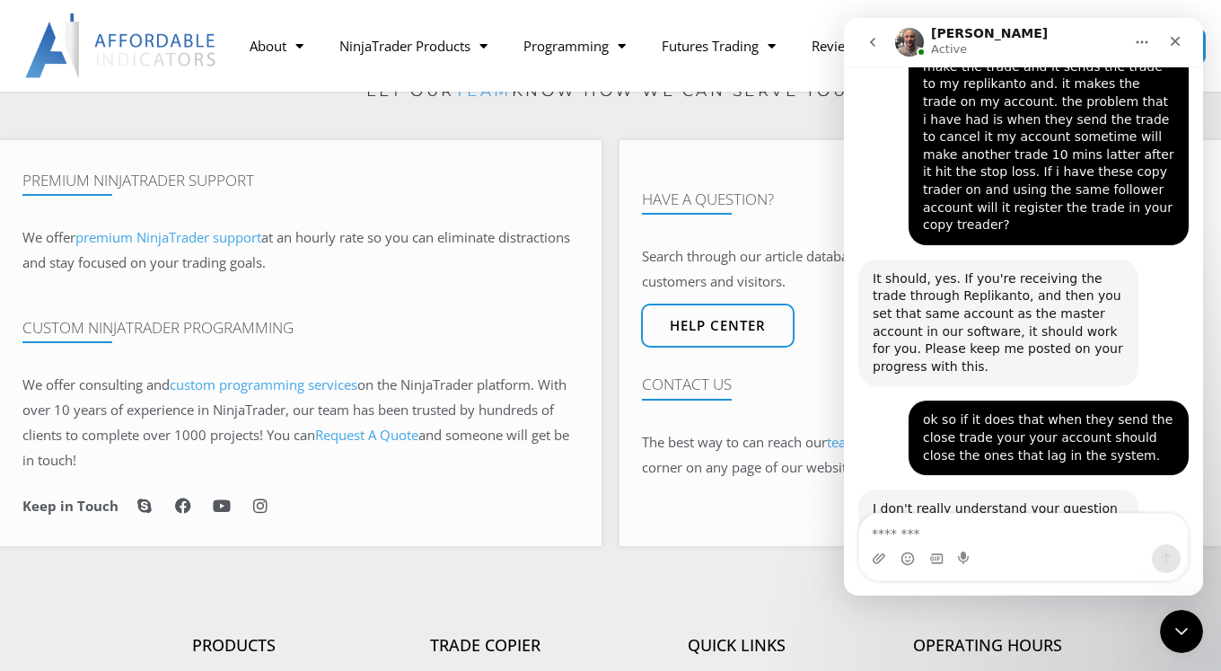
click at [881, 534] on textarea "Message…" at bounding box center [1023, 529] width 329 height 31
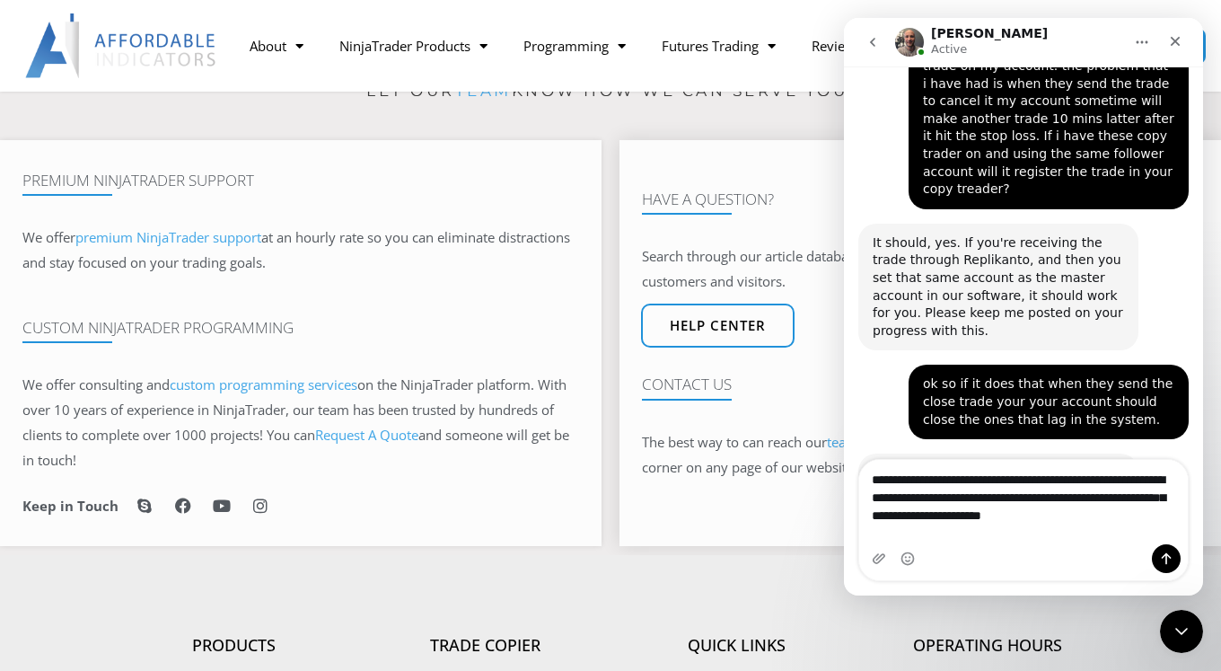
scroll to position [1918, 0]
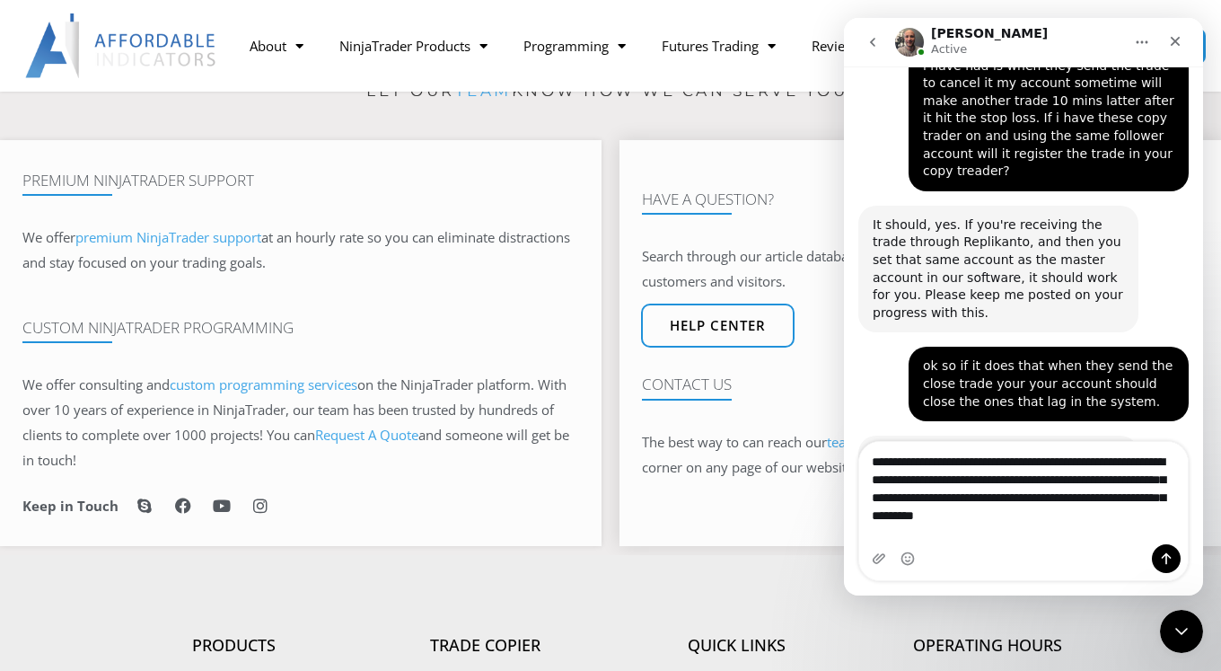
type textarea "**********"
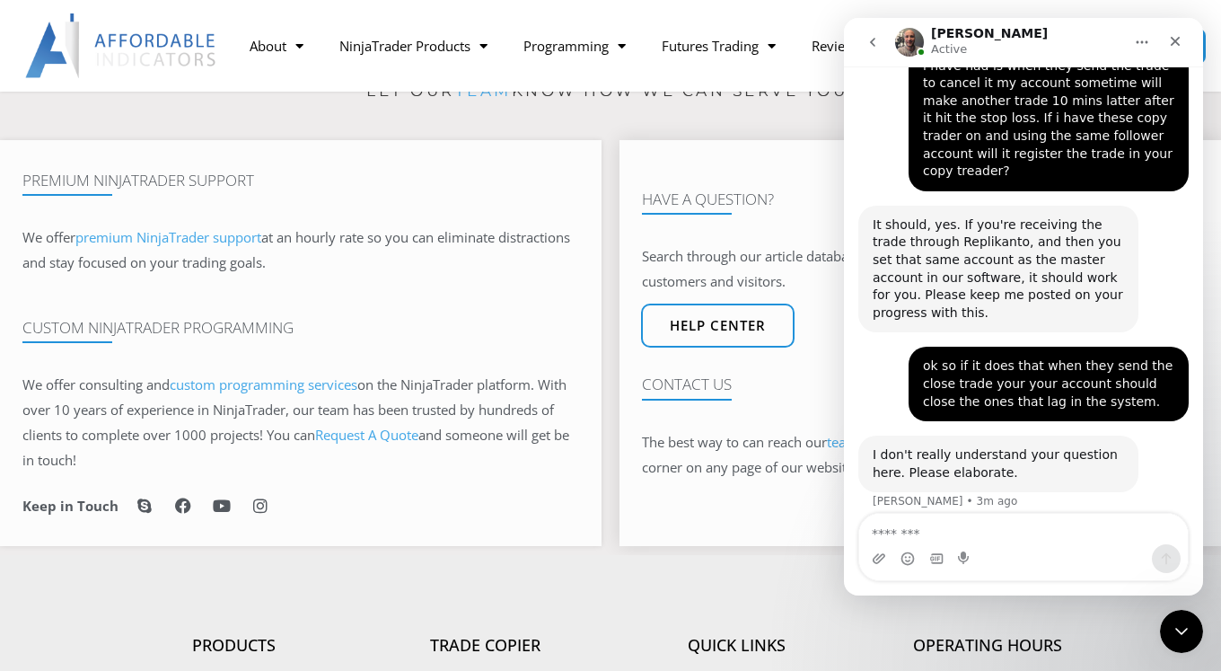
scroll to position [1988, 0]
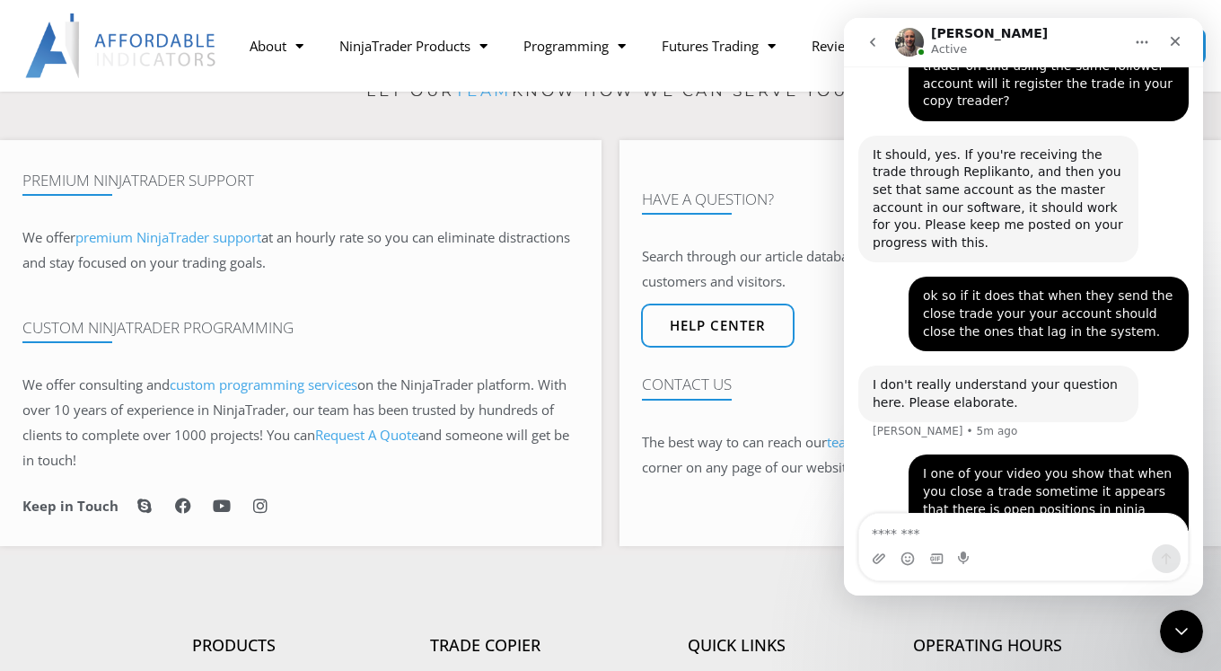
click at [915, 529] on textarea "Message…" at bounding box center [1023, 529] width 329 height 31
type textarea "*"
click at [613, 524] on div "Have A Question? Search through our article database for answers to most common…" at bounding box center [916, 343] width 611 height 424
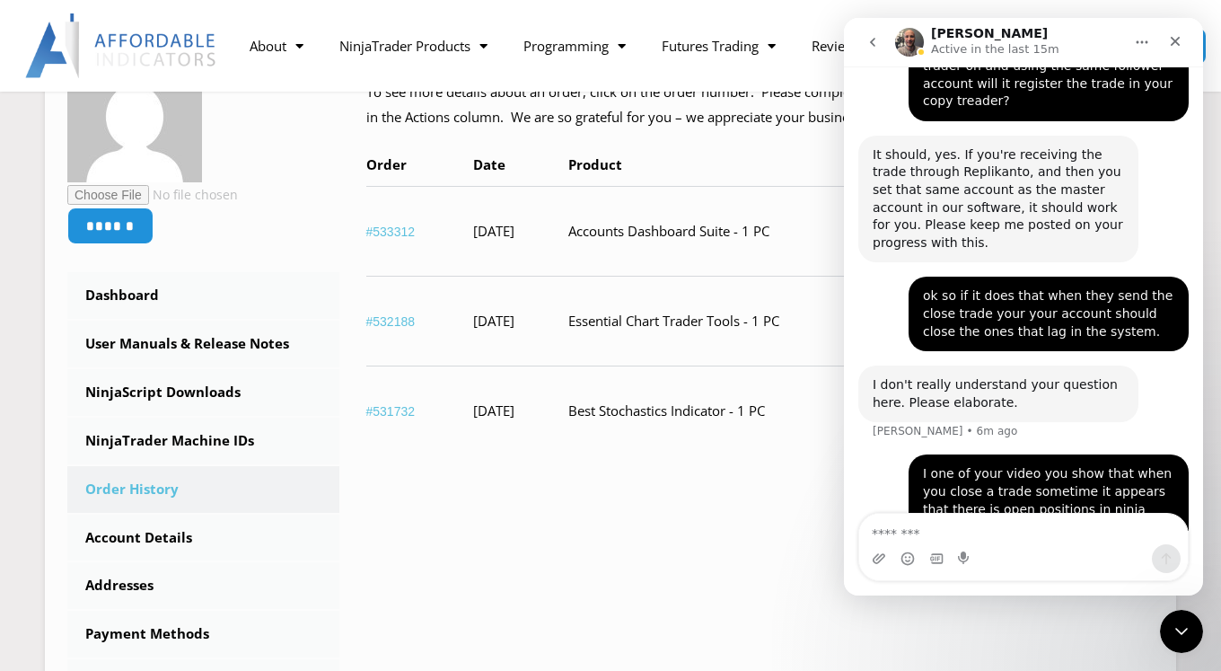
scroll to position [443, 0]
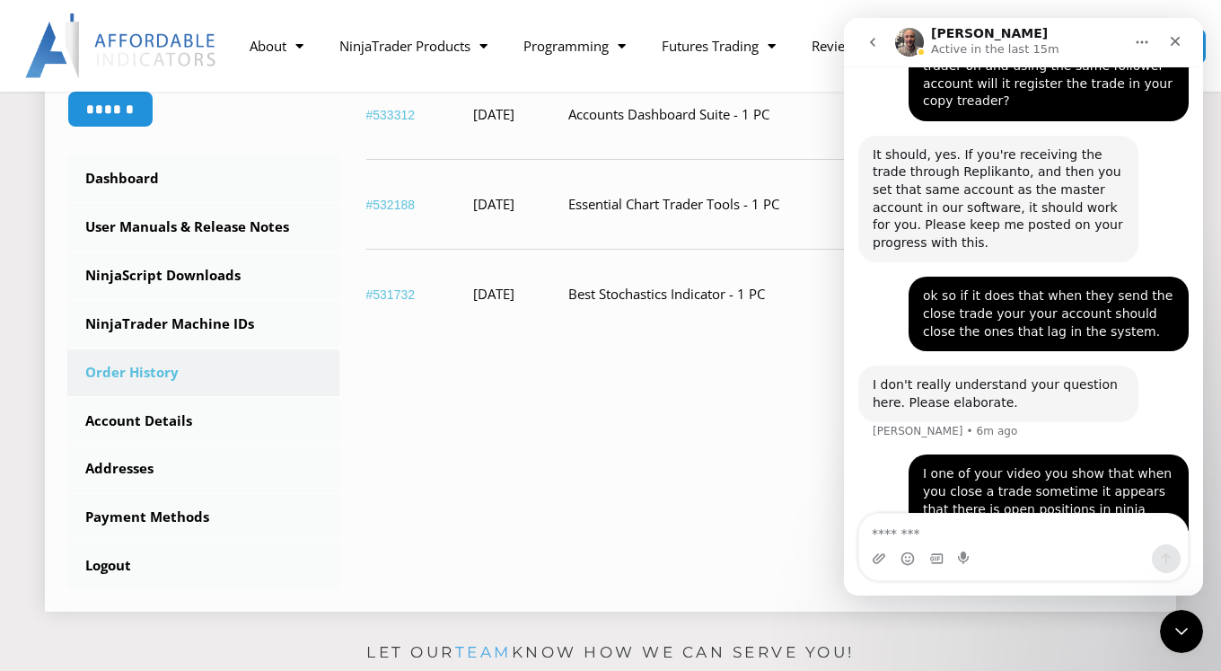
click at [708, 115] on td "Accounts Dashboard Suite - 1 PC" at bounding box center [763, 114] width 391 height 90
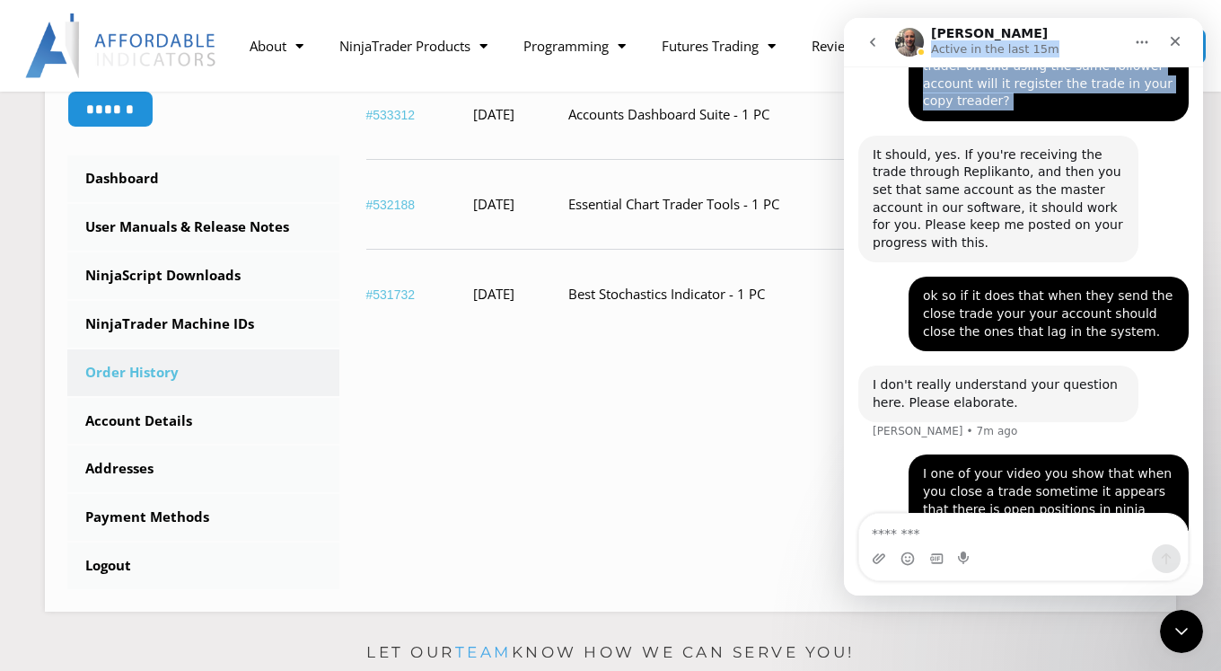
drag, startPoint x: 1008, startPoint y: 24, endPoint x: 848, endPoint y: 75, distance: 167.8
click at [847, 76] on div "Joel Active in the last 15m Let's maximize your potential as a day trader. How …" at bounding box center [1023, 306] width 359 height 577
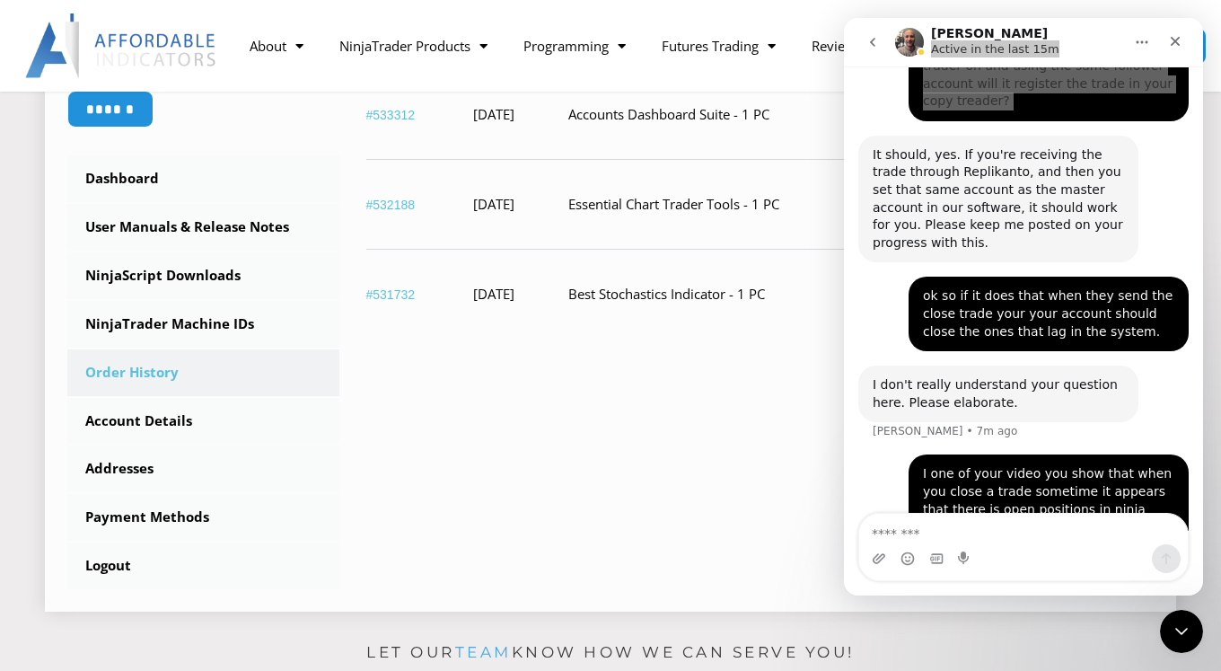
click at [778, 526] on div "****** Dashboard Subscriptions User Manuals & Release Notes NinjaScript Downloa…" at bounding box center [610, 260] width 1087 height 658
click at [1188, 621] on icon "Close Intercom Messenger" at bounding box center [1179, 629] width 22 height 22
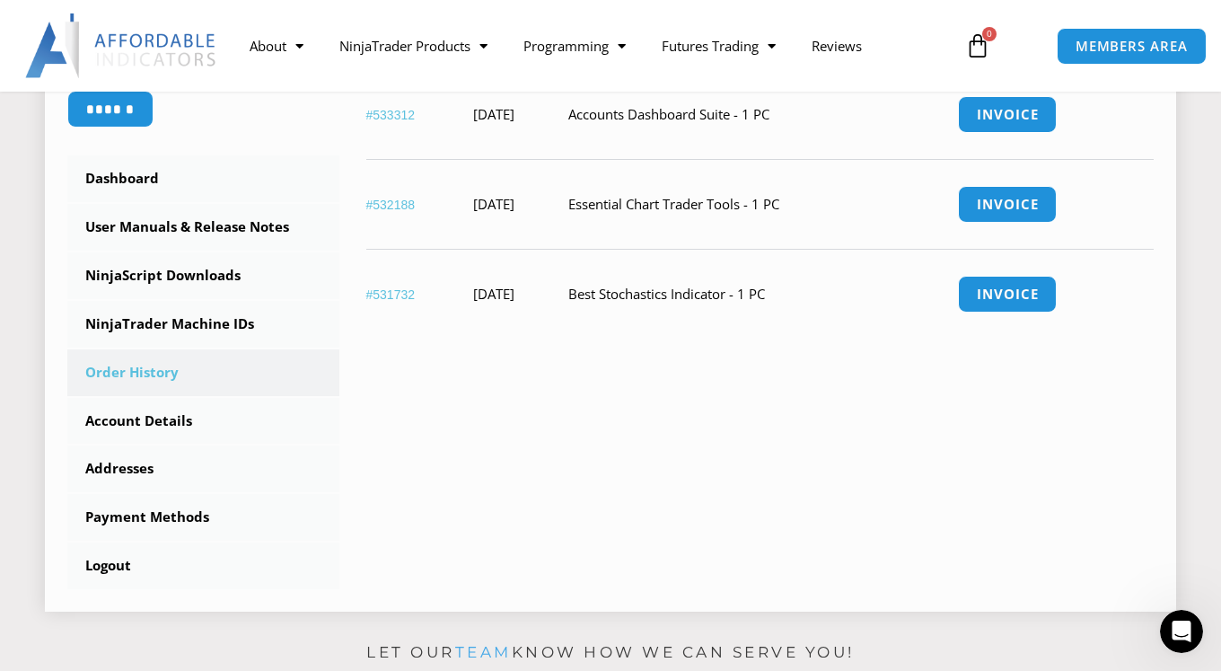
scroll to position [1988, 0]
click at [136, 379] on link "Order History" at bounding box center [203, 372] width 272 height 47
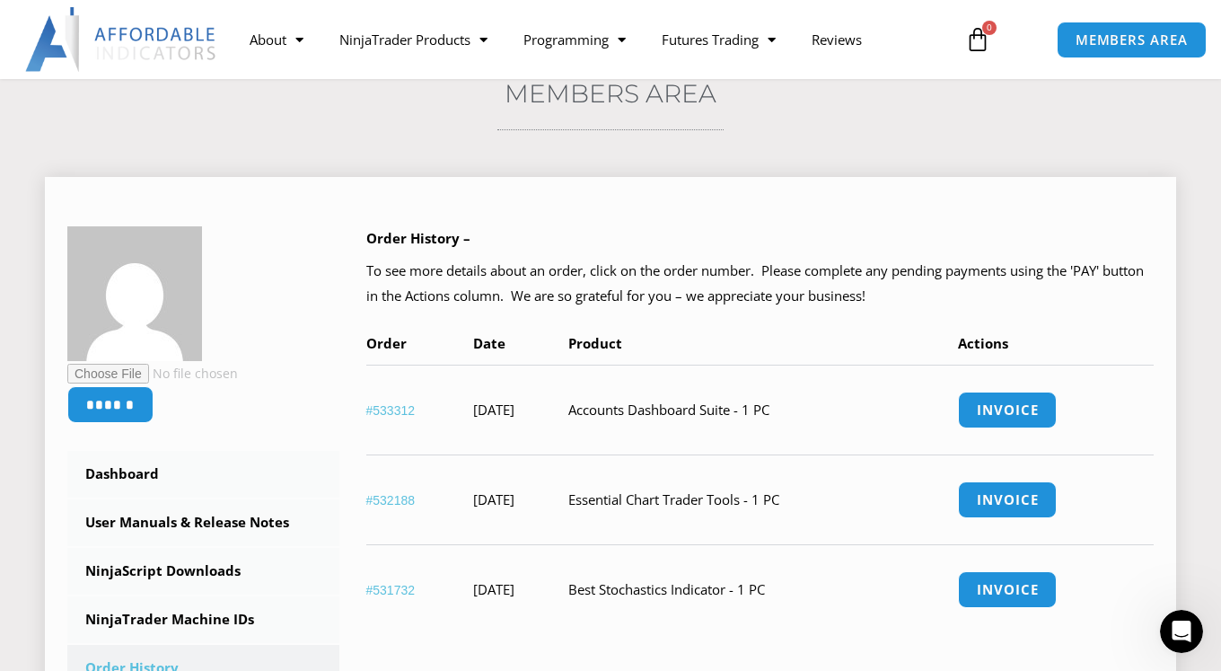
scroll to position [197, 0]
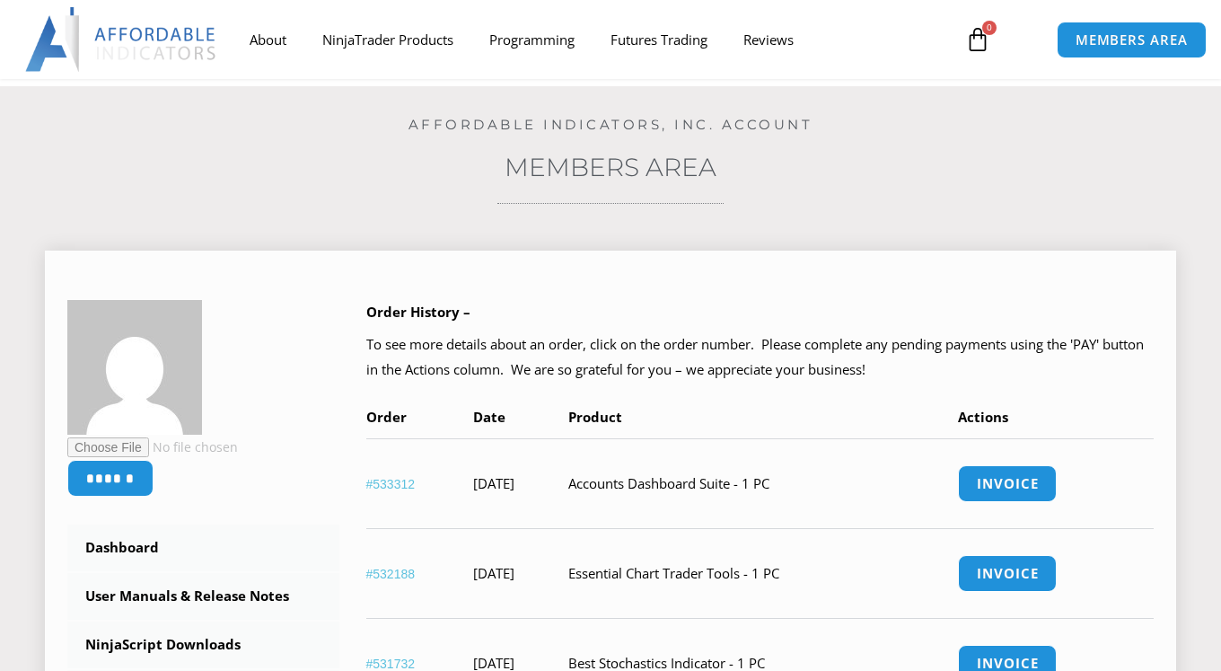
scroll to position [189, 0]
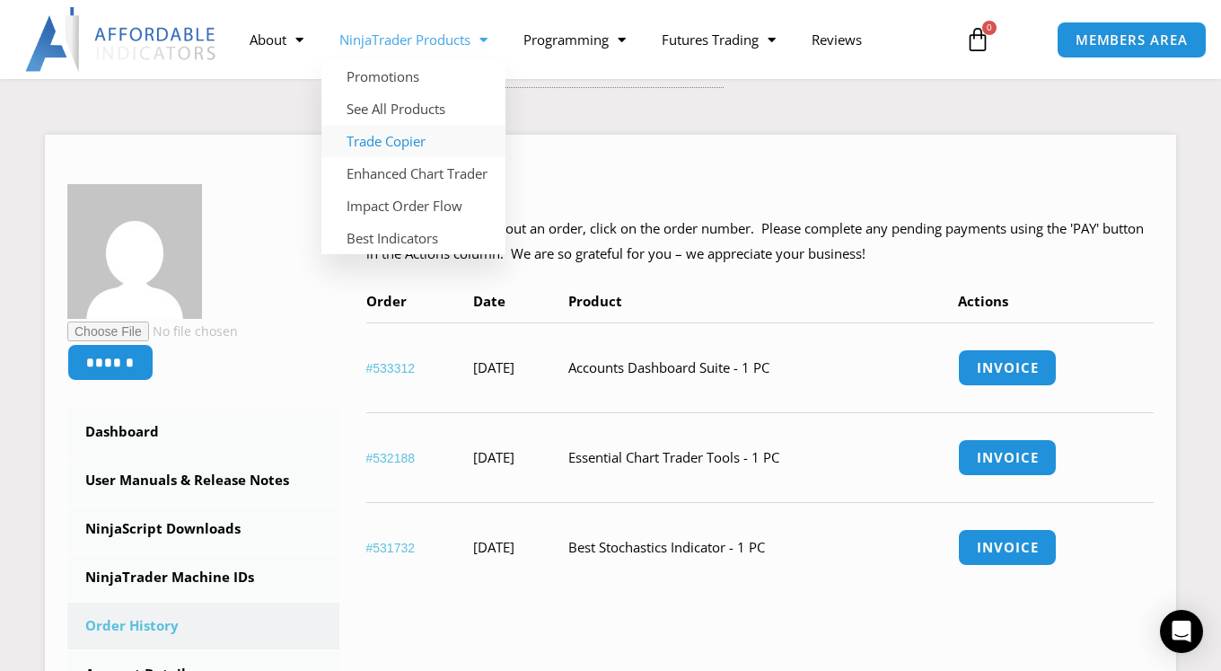
click at [397, 141] on link "Trade Copier" at bounding box center [413, 141] width 184 height 32
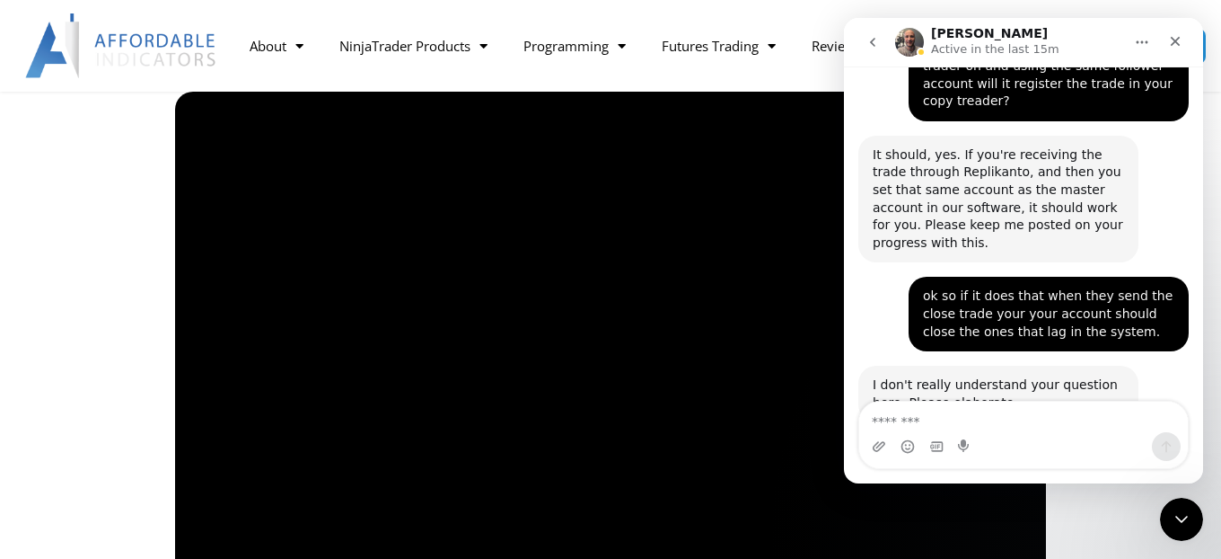
scroll to position [2100, 0]
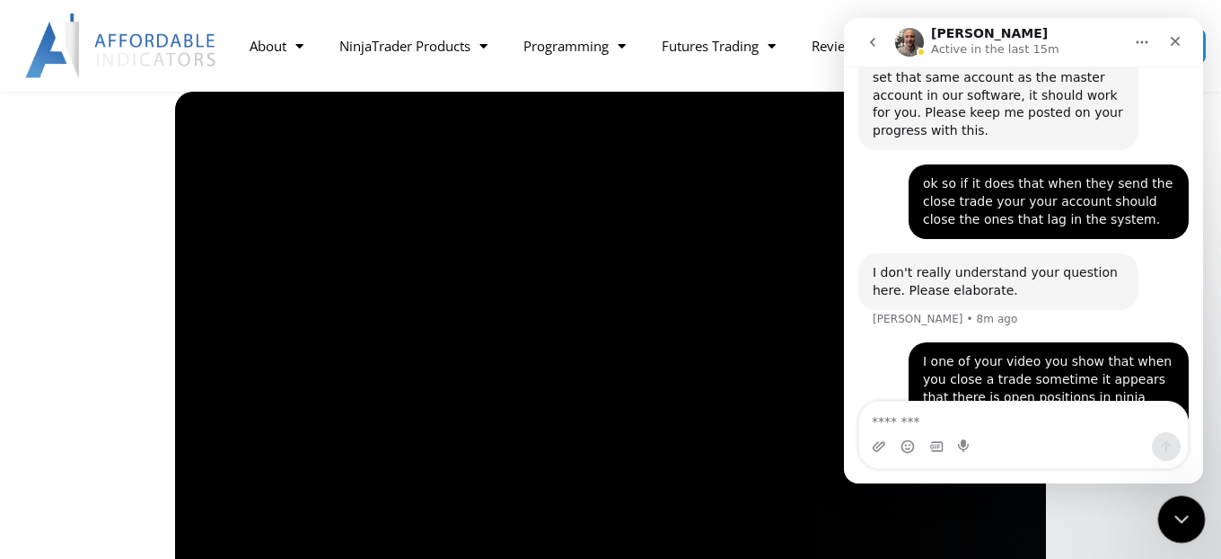
click at [1179, 514] on icon "Close Intercom Messenger" at bounding box center [1179, 517] width 22 height 22
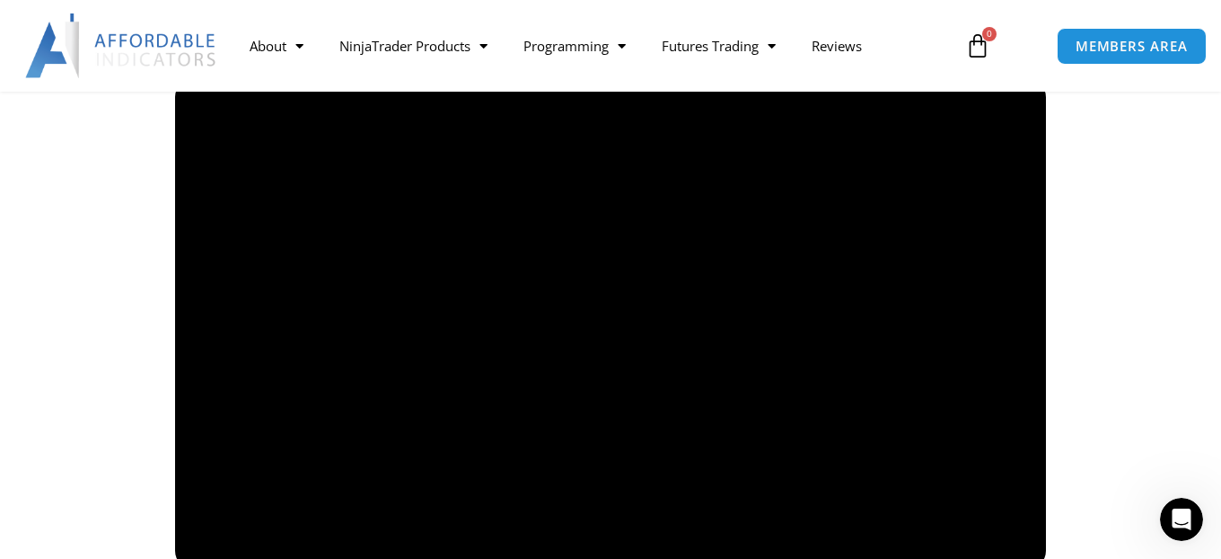
scroll to position [1314, 0]
click at [1181, 525] on icon "Open Intercom Messenger" at bounding box center [1180, 517] width 30 height 30
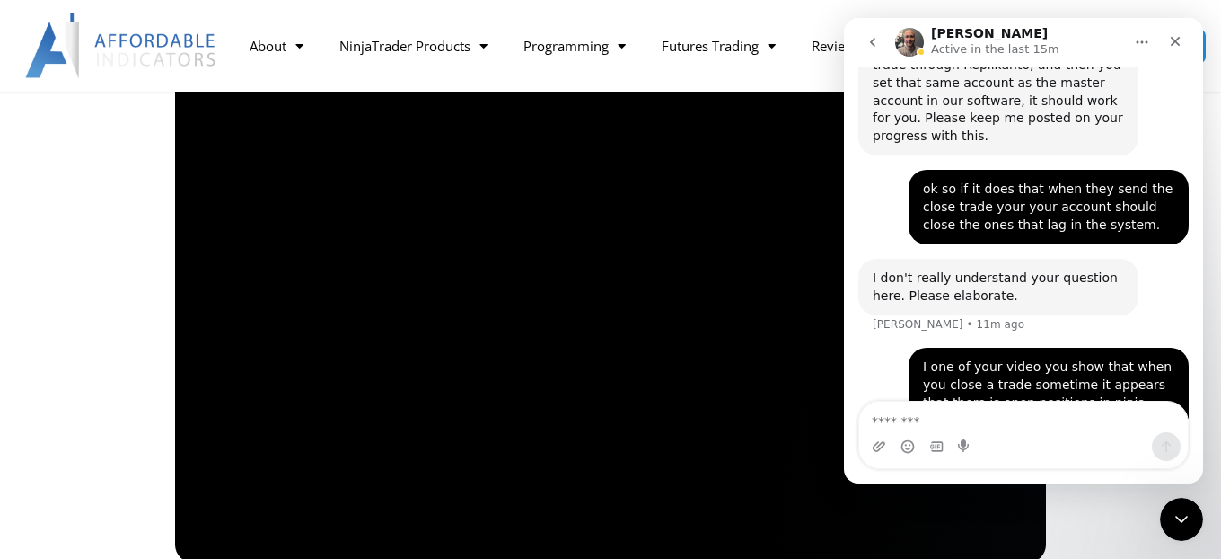
scroll to position [2100, 0]
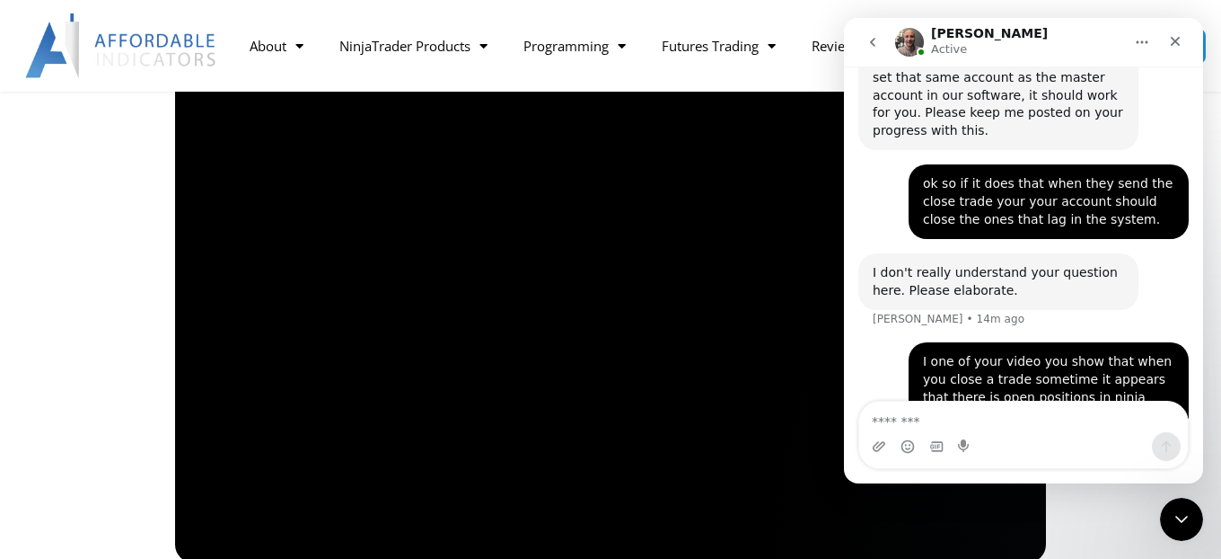
click at [864, 342] on div "I one of your video you show that when you close a trade sometime it appears th…" at bounding box center [1023, 416] width 330 height 149
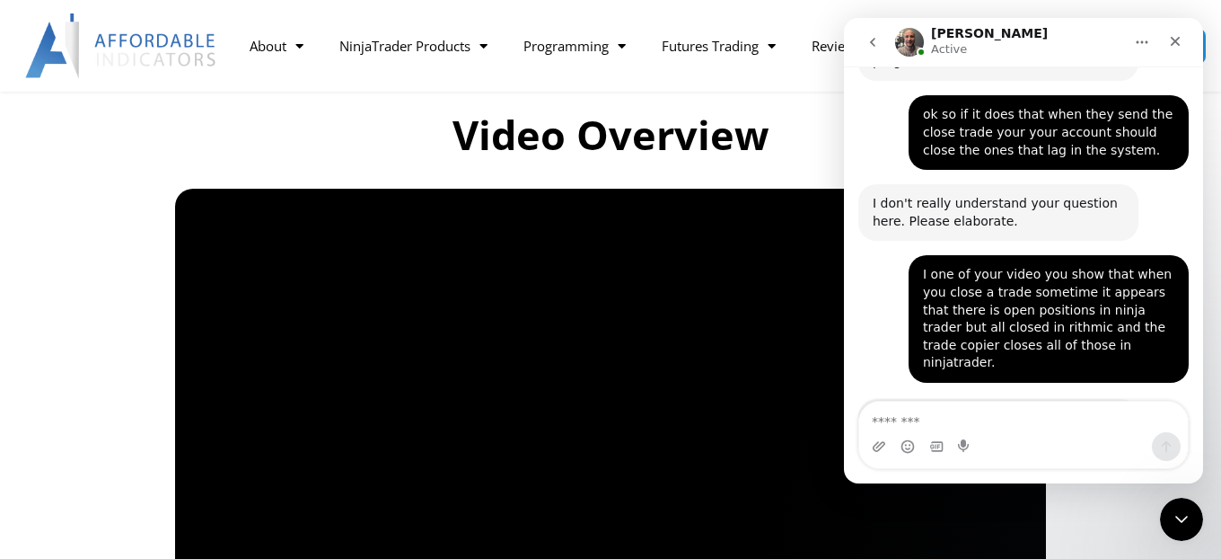
scroll to position [2171, 0]
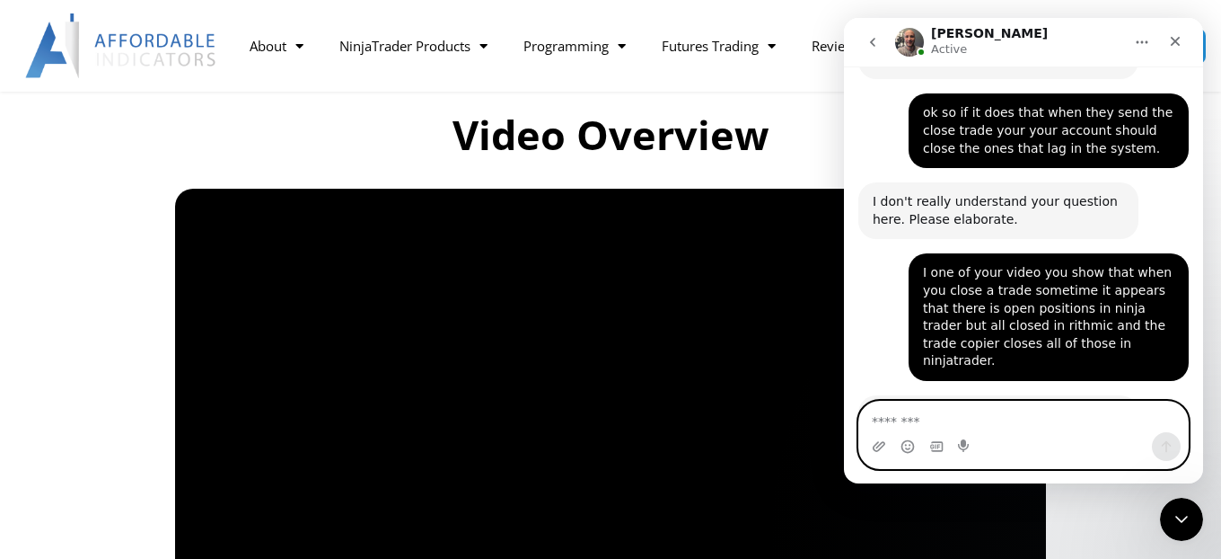
click at [893, 424] on textarea "Message…" at bounding box center [1023, 416] width 329 height 31
type textarea "*"
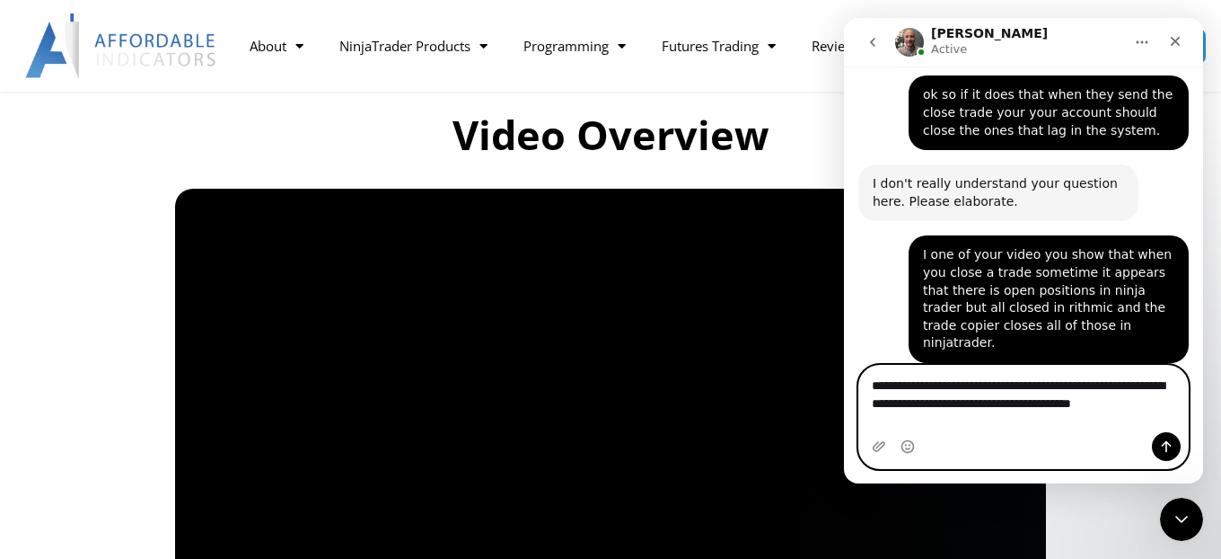
scroll to position [2207, 0]
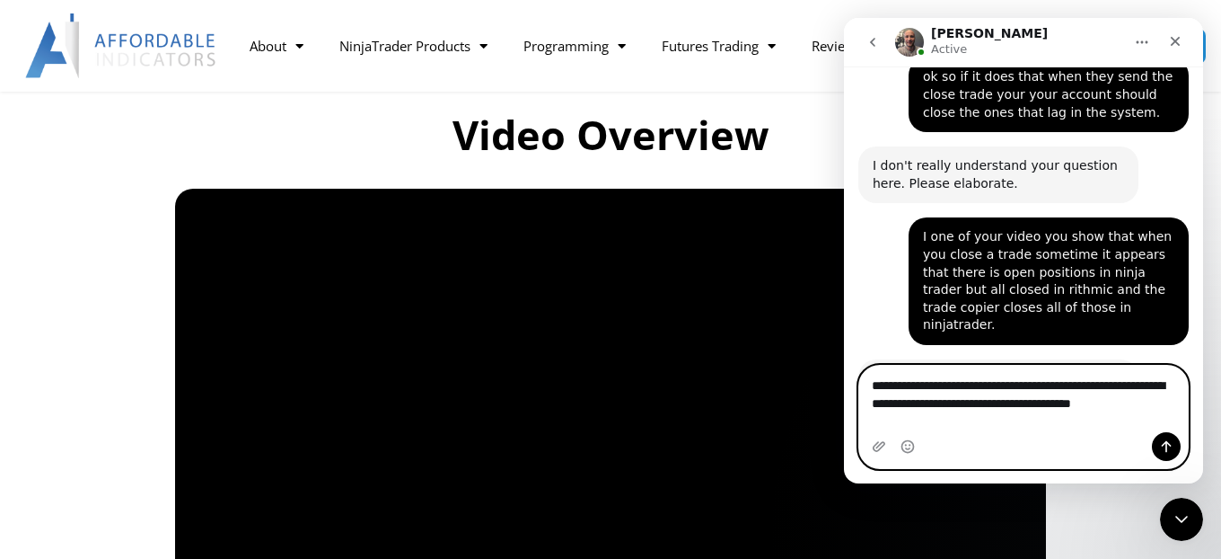
type textarea "**********"
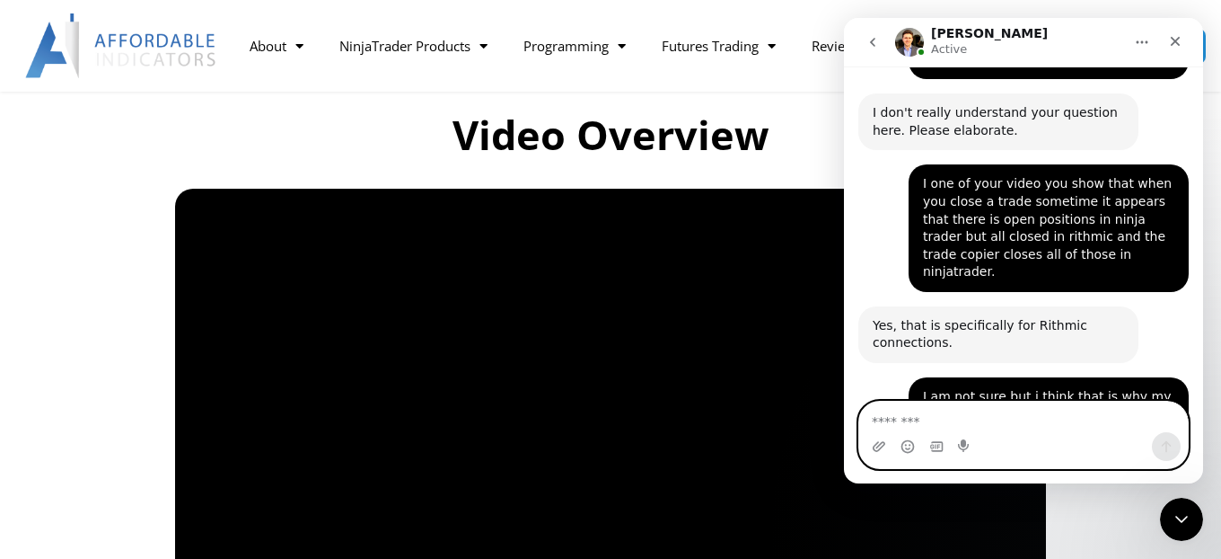
scroll to position [2372, 0]
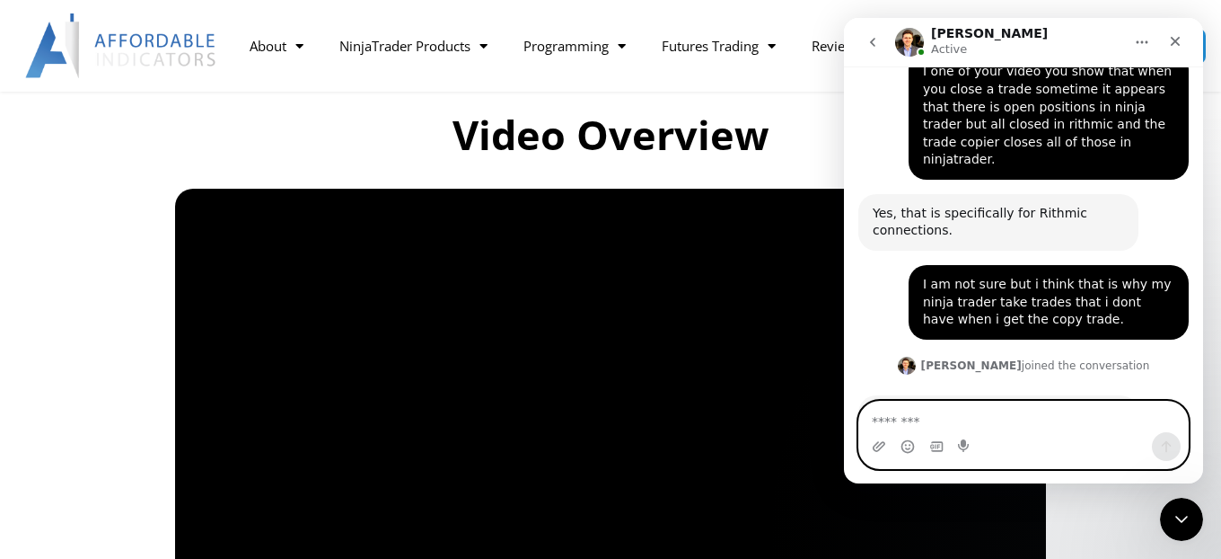
click at [920, 421] on textarea "Message…" at bounding box center [1023, 416] width 329 height 31
type textarea "**********"
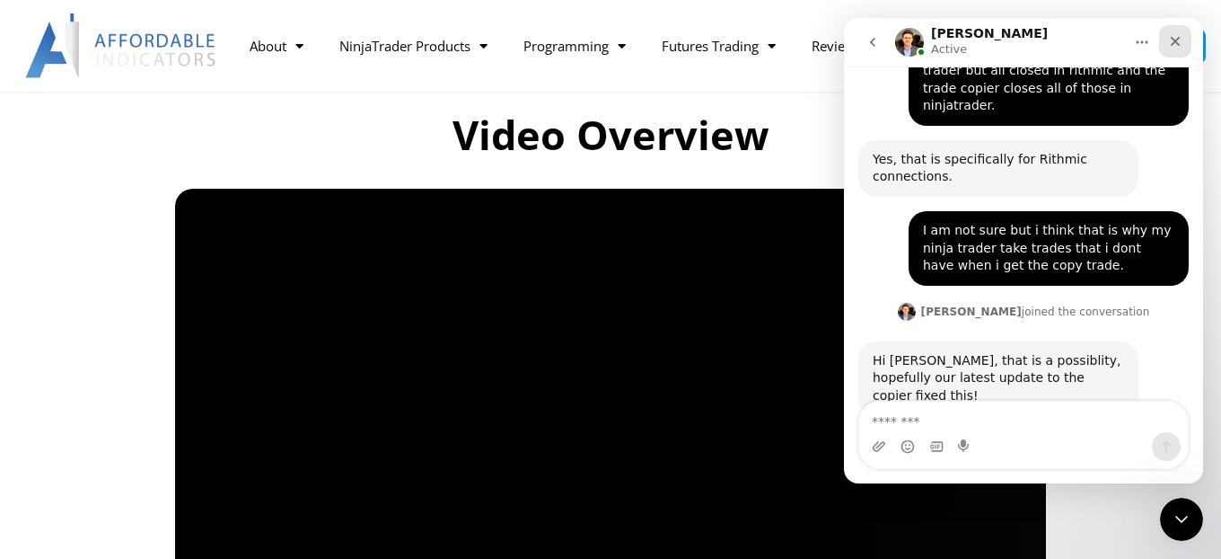
click at [1171, 47] on icon "Close" at bounding box center [1175, 41] width 14 height 14
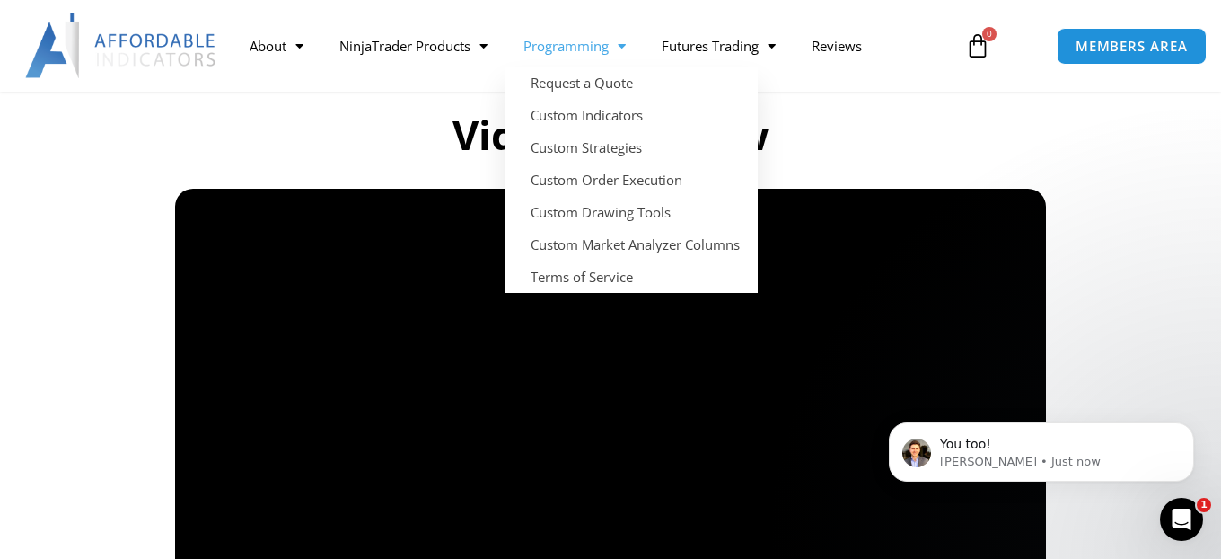
scroll to position [0, 0]
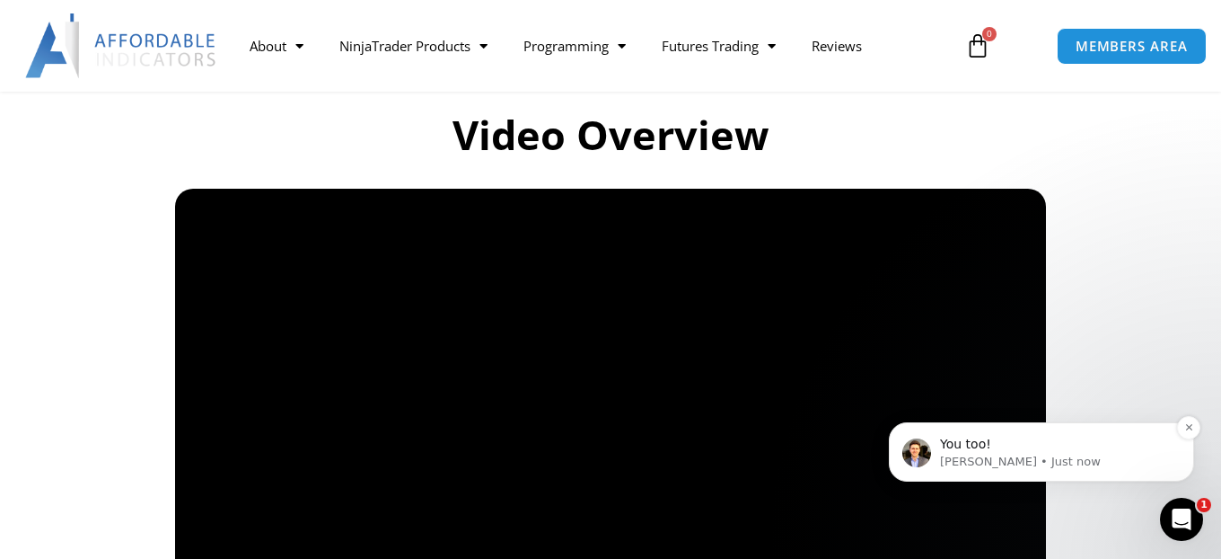
click at [1093, 454] on p "[PERSON_NAME] • Just now" at bounding box center [1056, 461] width 232 height 16
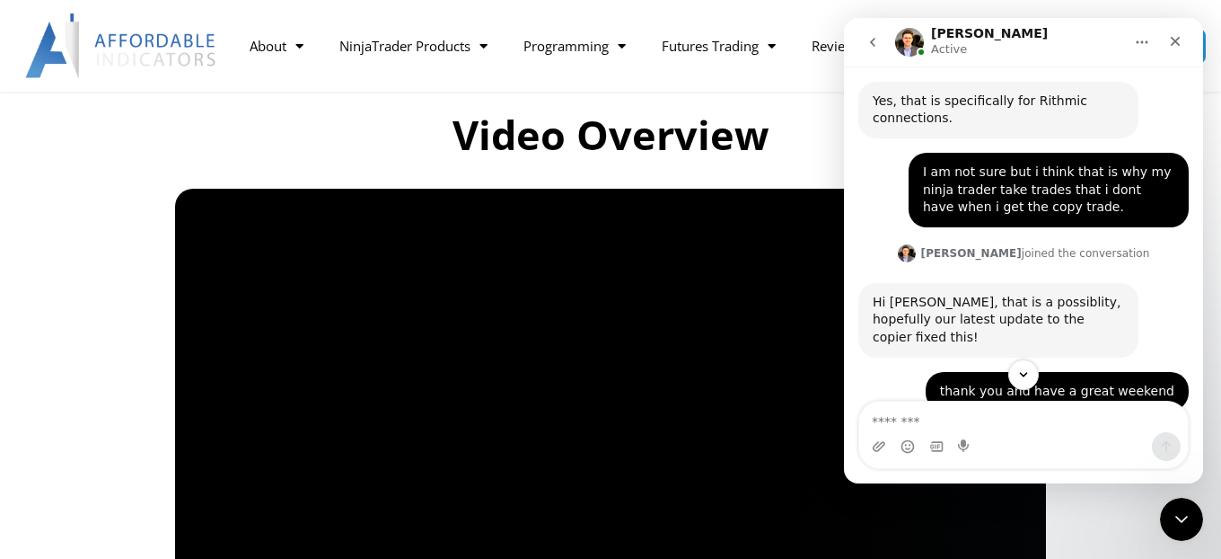
scroll to position [2509, 0]
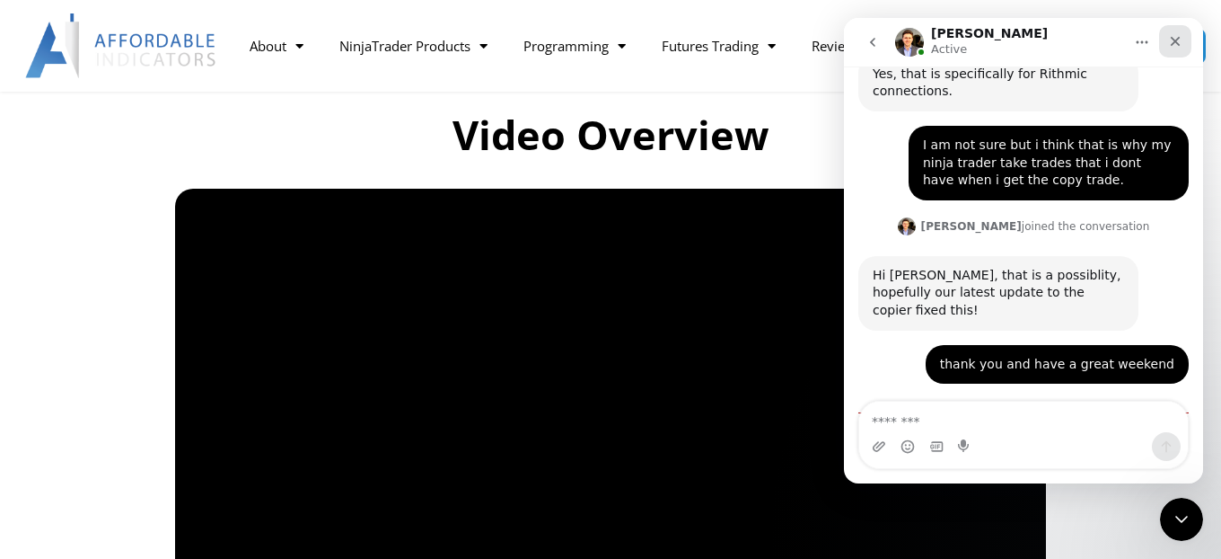
click at [1181, 40] on icon "Close" at bounding box center [1175, 41] width 14 height 14
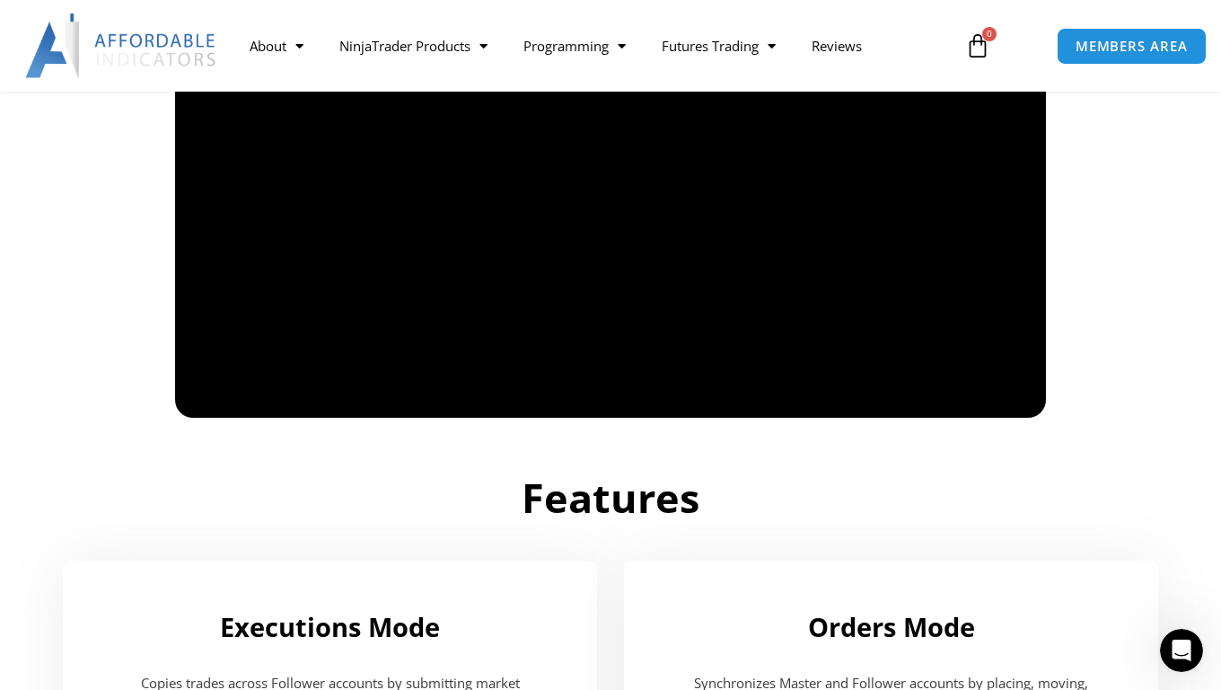
scroll to position [2378, 0]
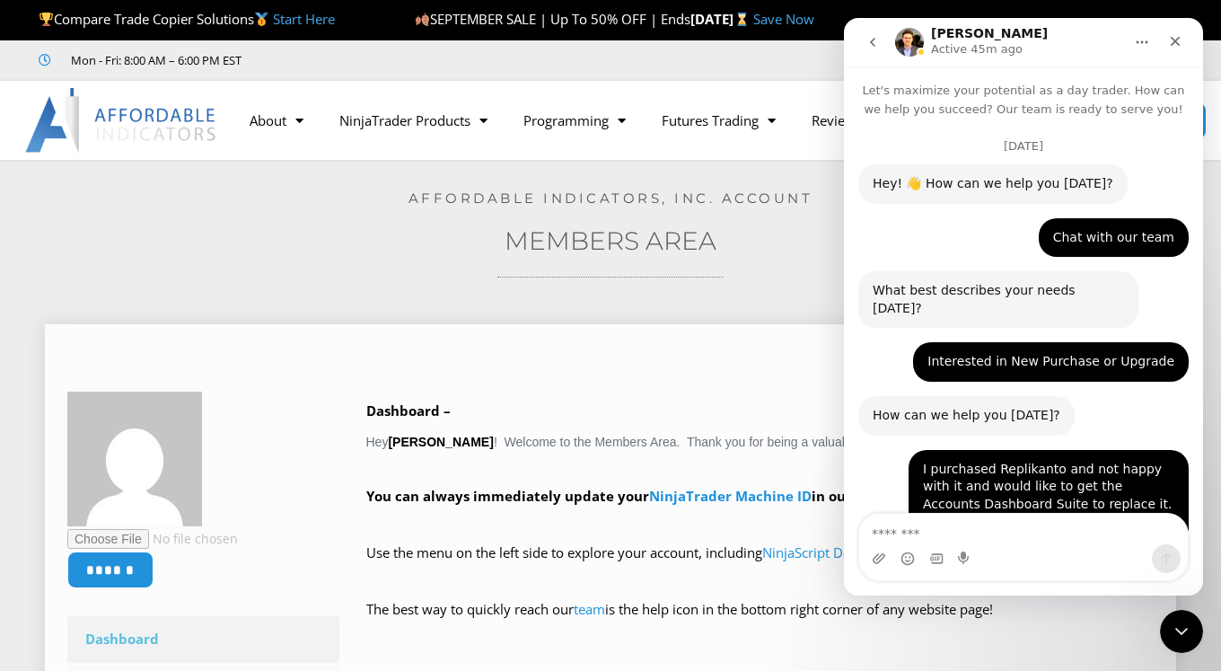
scroll to position [2367, 0]
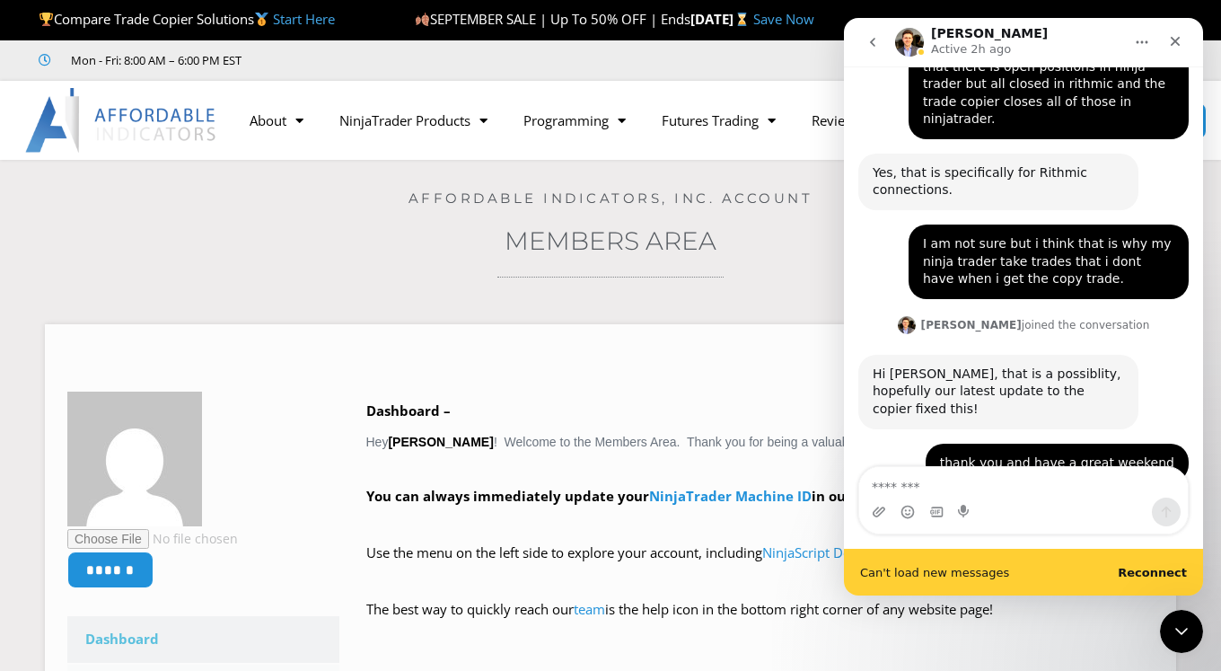
scroll to position [2414, 0]
